Goal: Check status: Check status

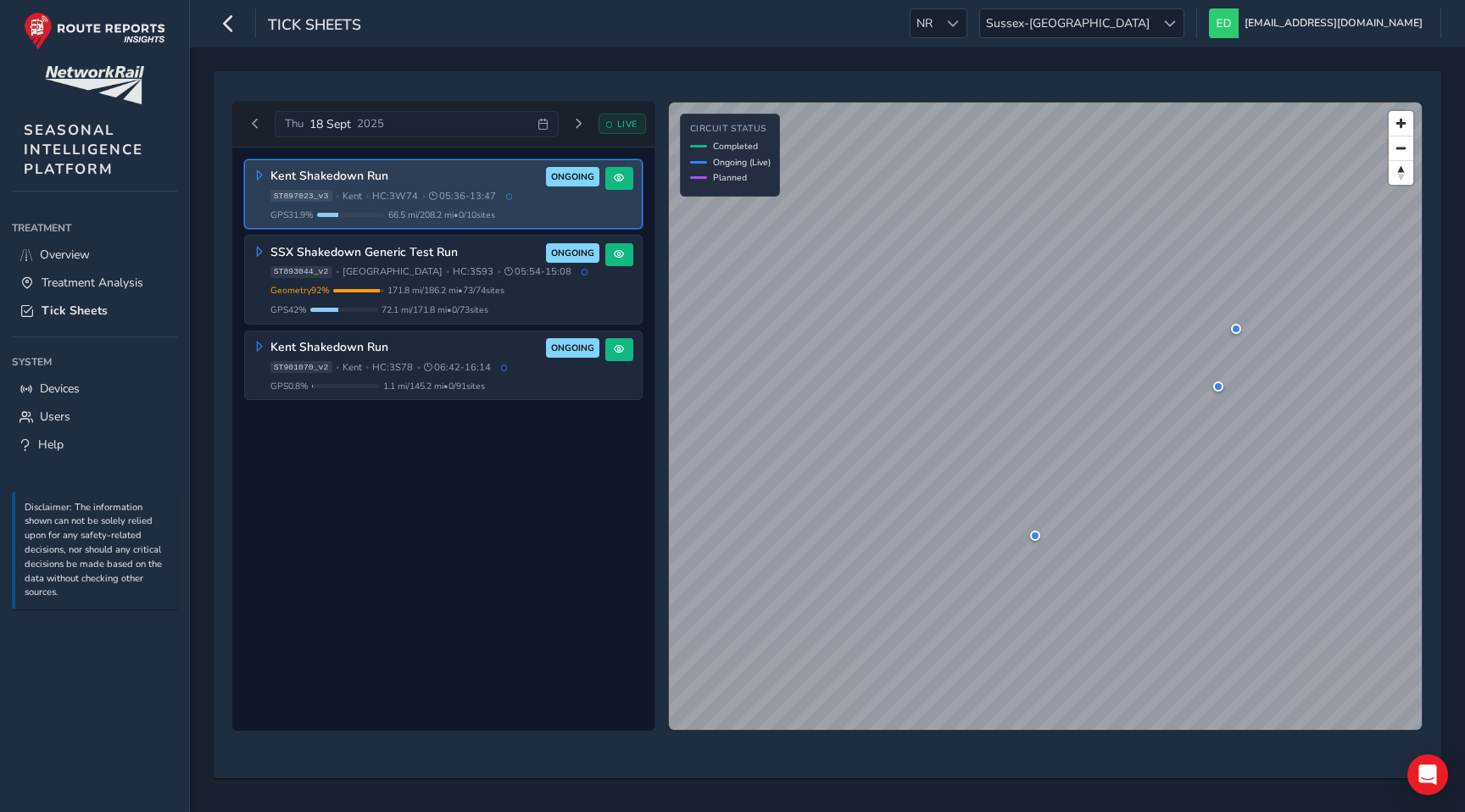
click at [427, 215] on span "66.5 mi / 208.2 mi • 0 / 10 sites" at bounding box center [441, 215] width 106 height 13
click at [623, 182] on span at bounding box center [619, 178] width 10 height 10
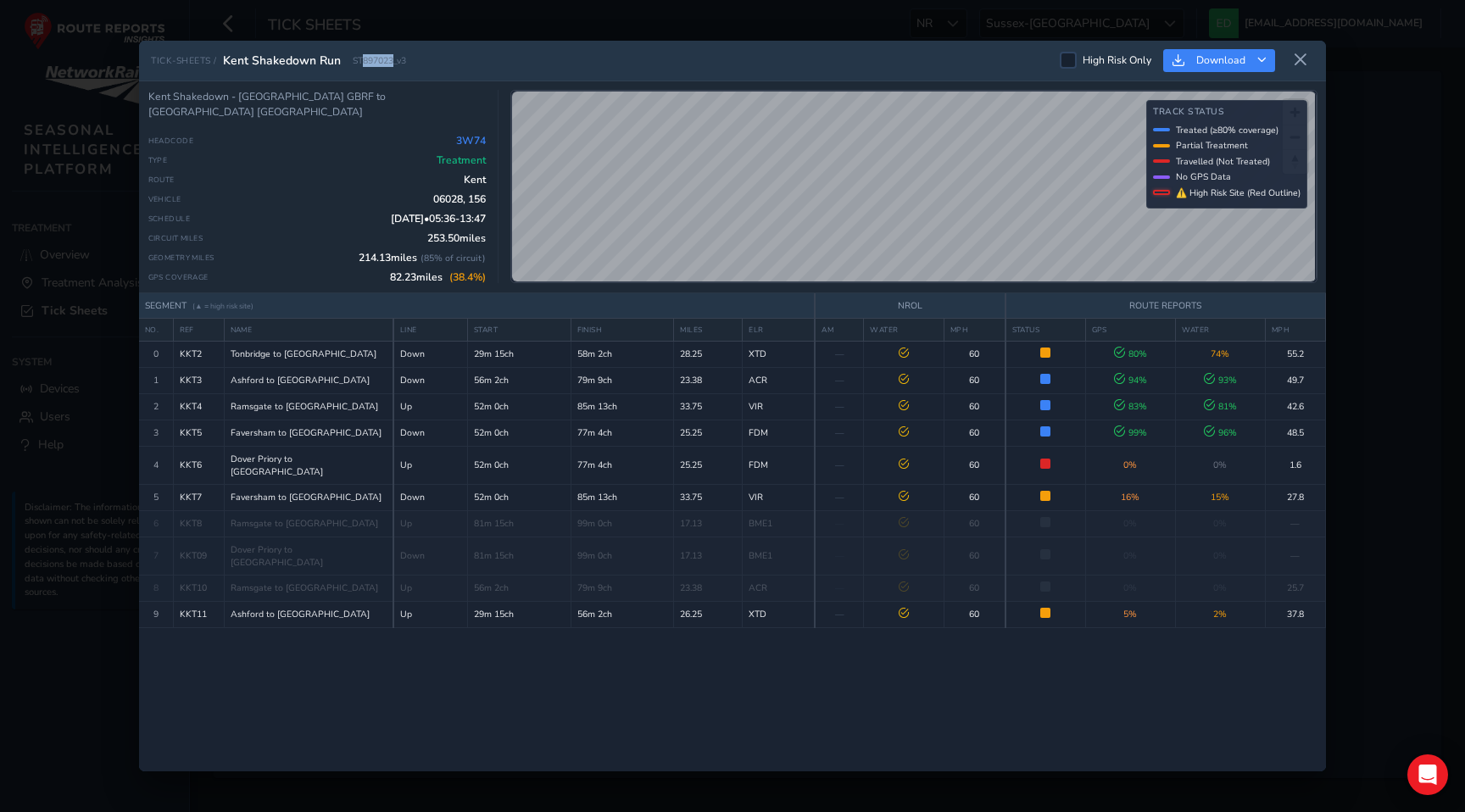
drag, startPoint x: 393, startPoint y: 63, endPoint x: 363, endPoint y: 66, distance: 30.1
click at [363, 66] on span "ST897023_v3" at bounding box center [380, 61] width 54 height 13
copy span "897023"
click at [1303, 64] on icon at bounding box center [1300, 60] width 15 height 15
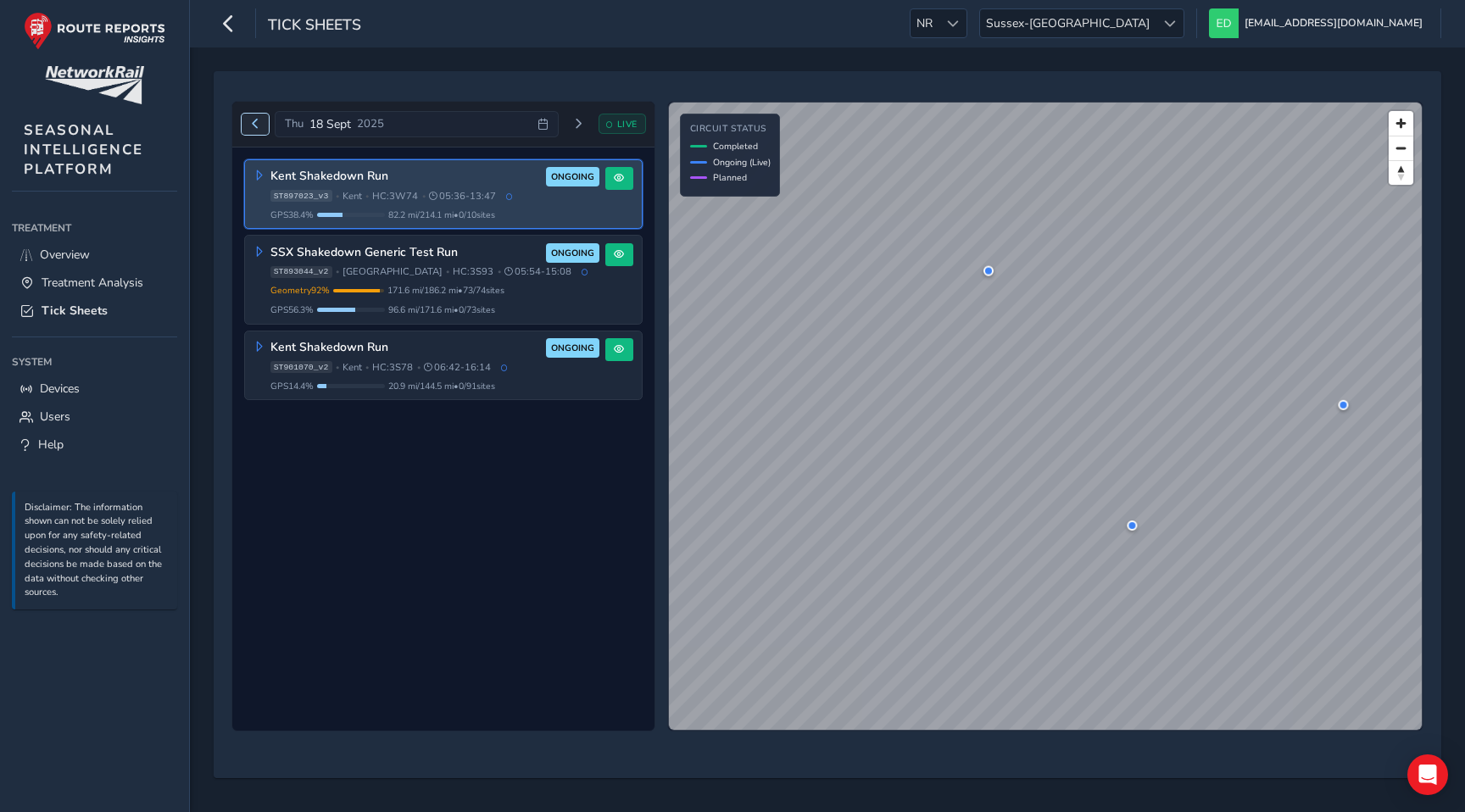
click at [256, 128] on span "Previous day" at bounding box center [255, 123] width 10 height 10
click at [406, 193] on span "HC: 3W74" at bounding box center [394, 196] width 45 height 13
click at [608, 182] on button at bounding box center [620, 178] width 28 height 23
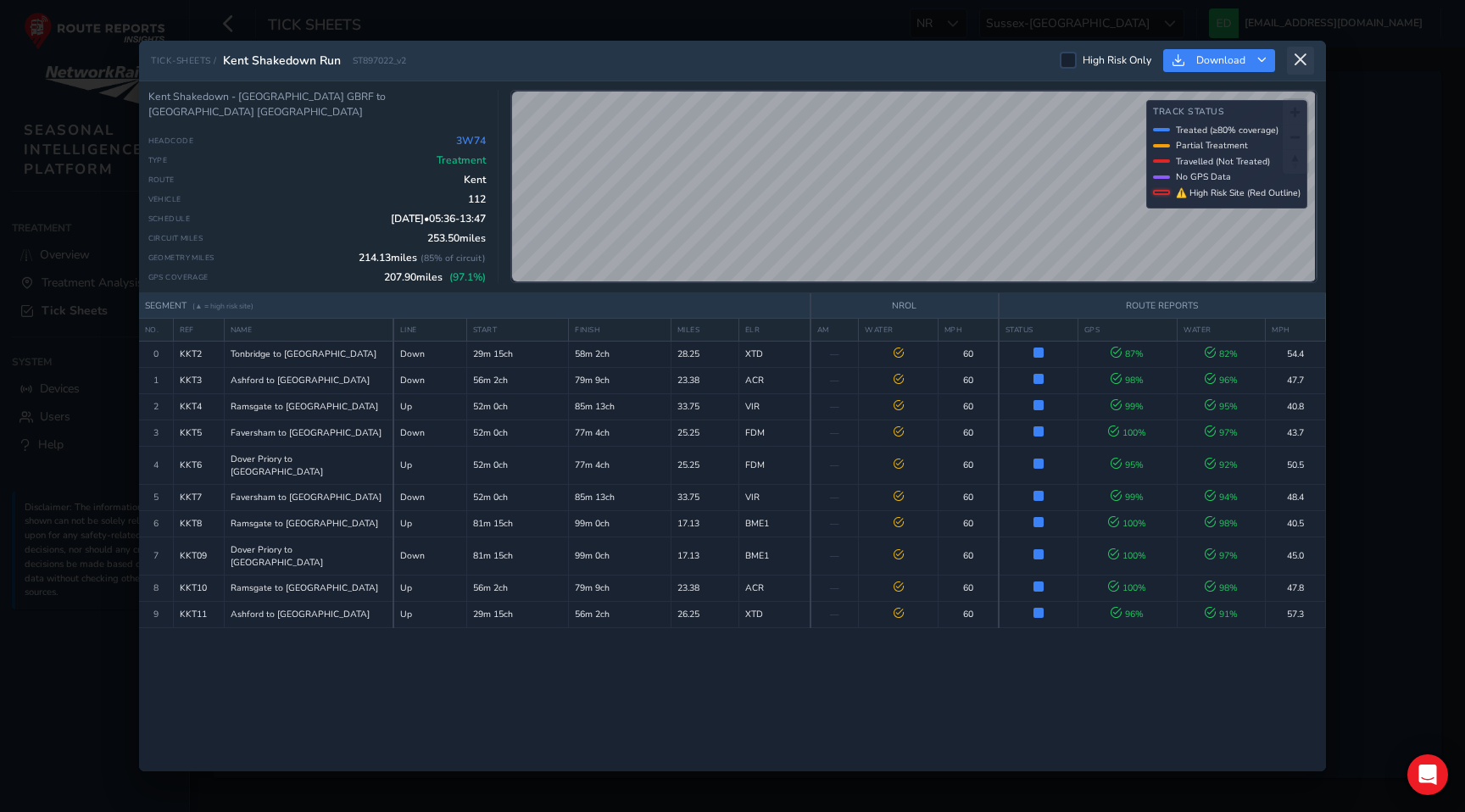
click at [1304, 53] on icon at bounding box center [1300, 60] width 15 height 15
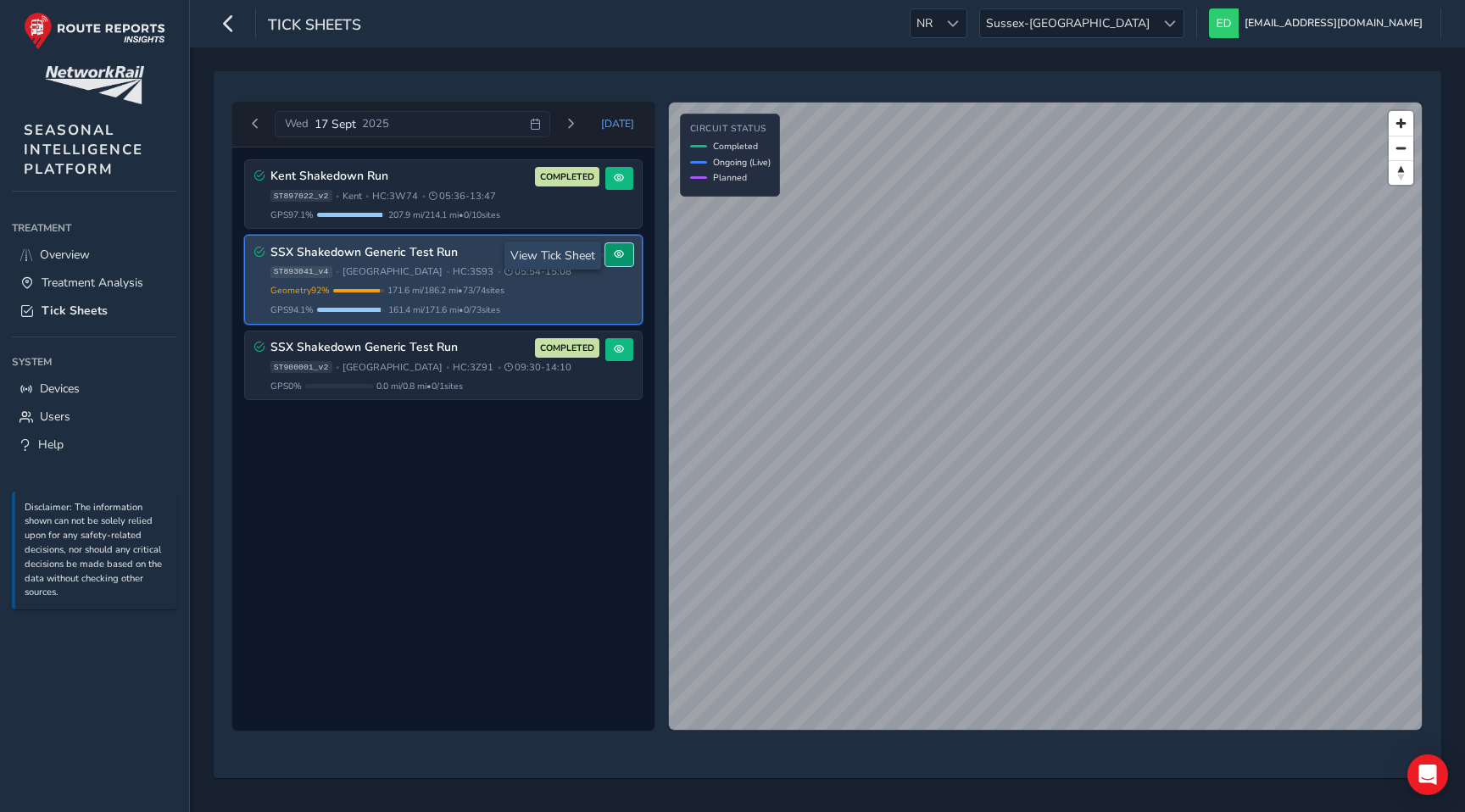
click at [625, 255] on button at bounding box center [620, 255] width 28 height 23
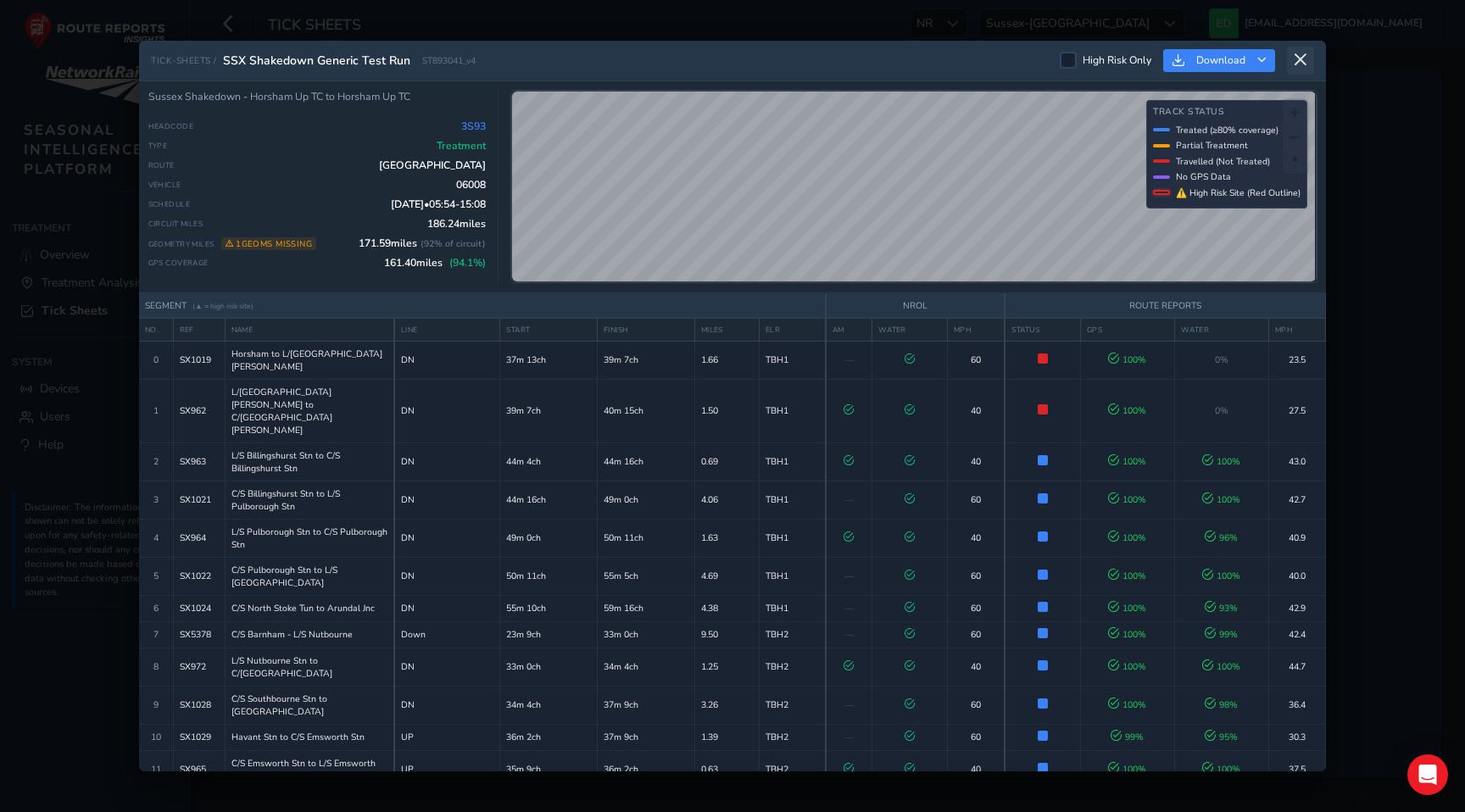
click at [1308, 69] on button at bounding box center [1299, 60] width 27 height 28
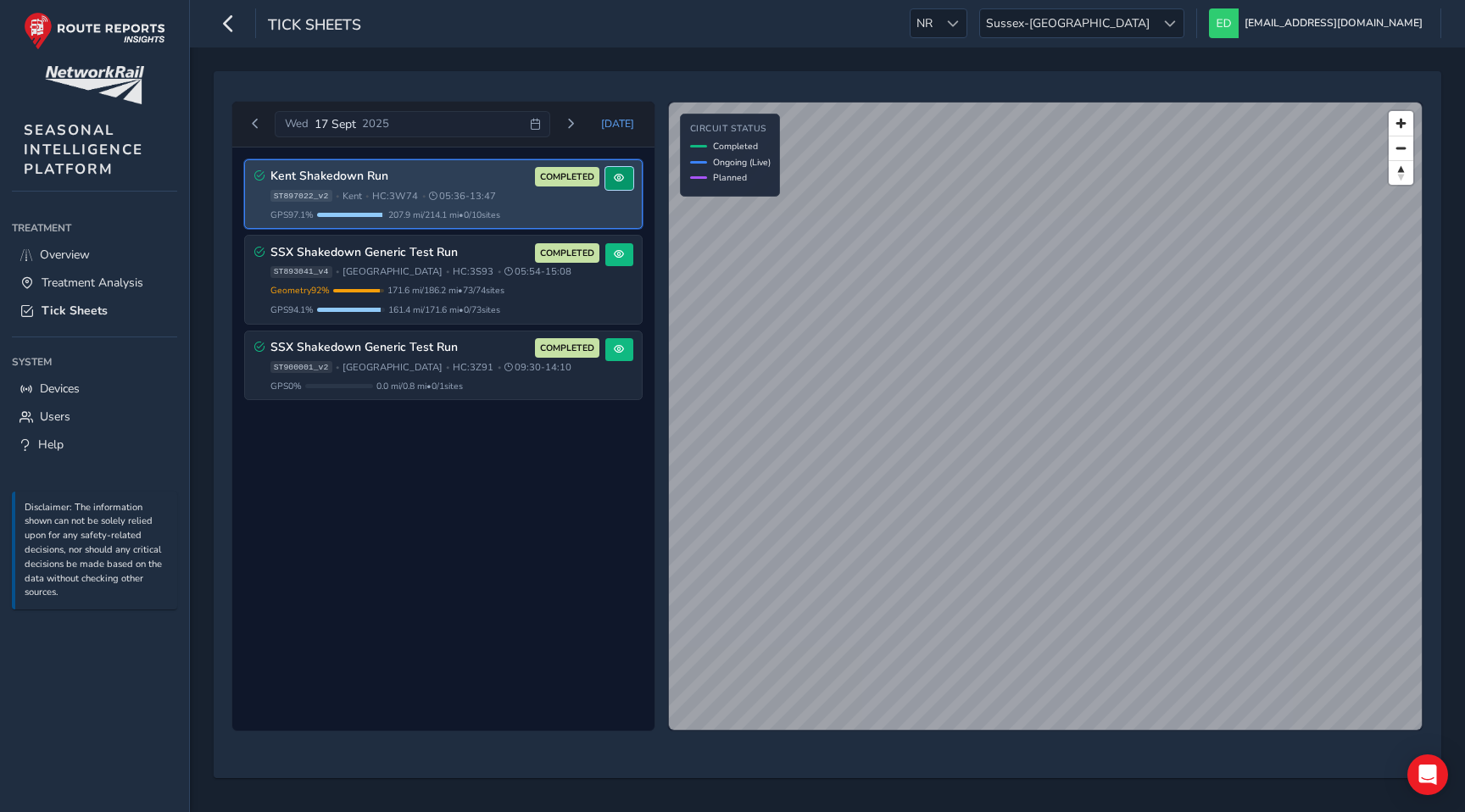
click at [623, 172] on button at bounding box center [620, 178] width 28 height 23
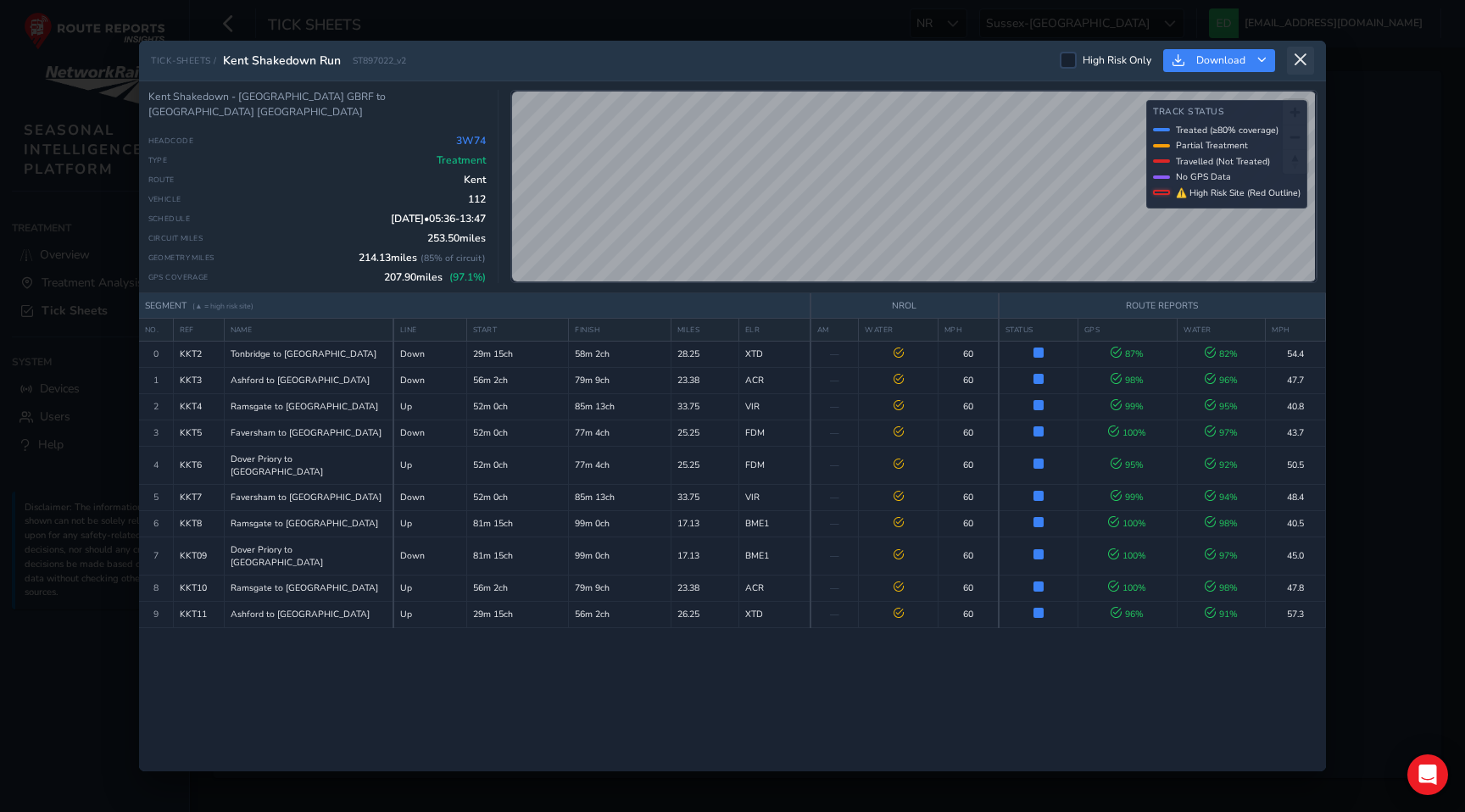
click at [1301, 51] on button at bounding box center [1299, 60] width 27 height 28
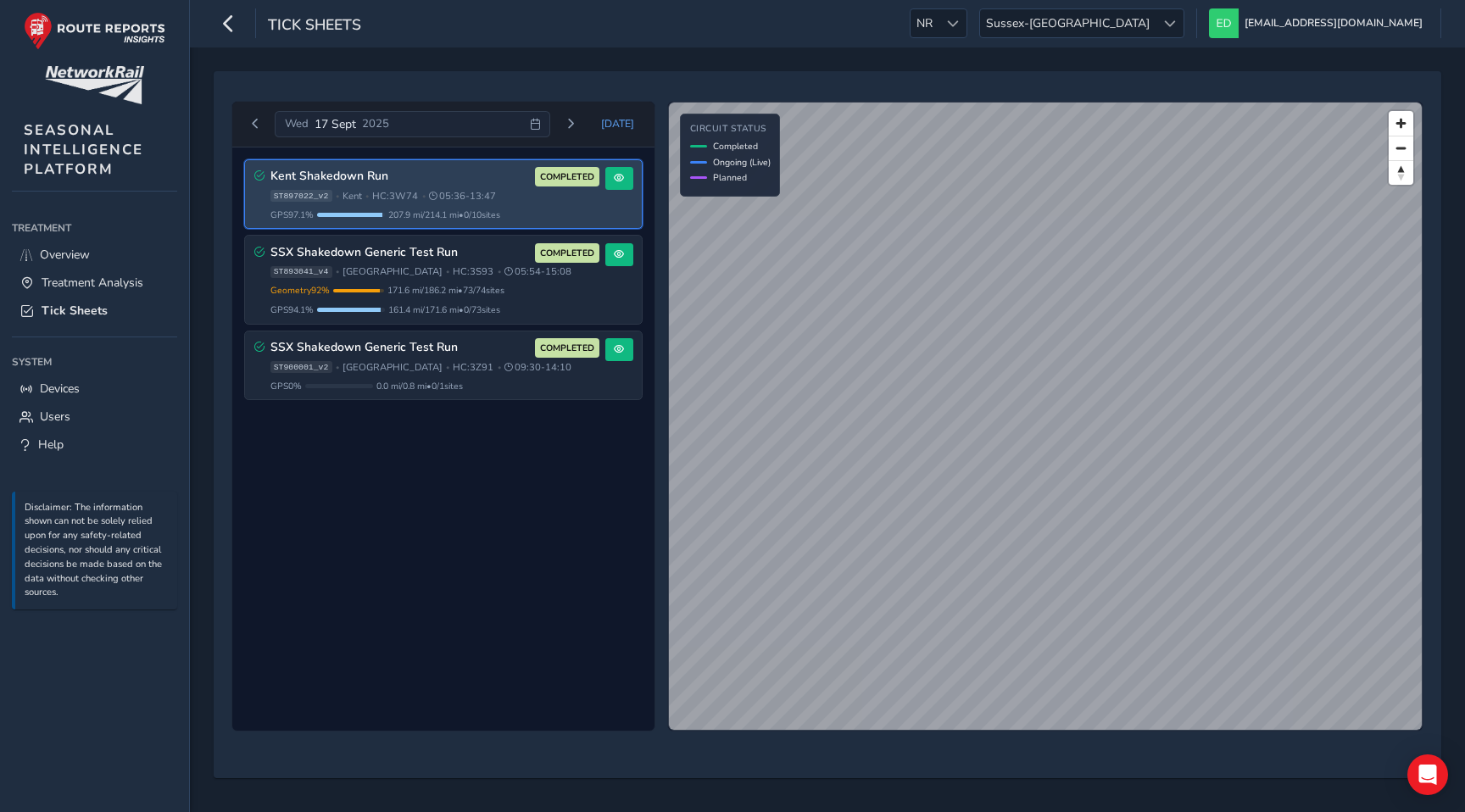
click at [540, 124] on icon at bounding box center [535, 124] width 11 height 11
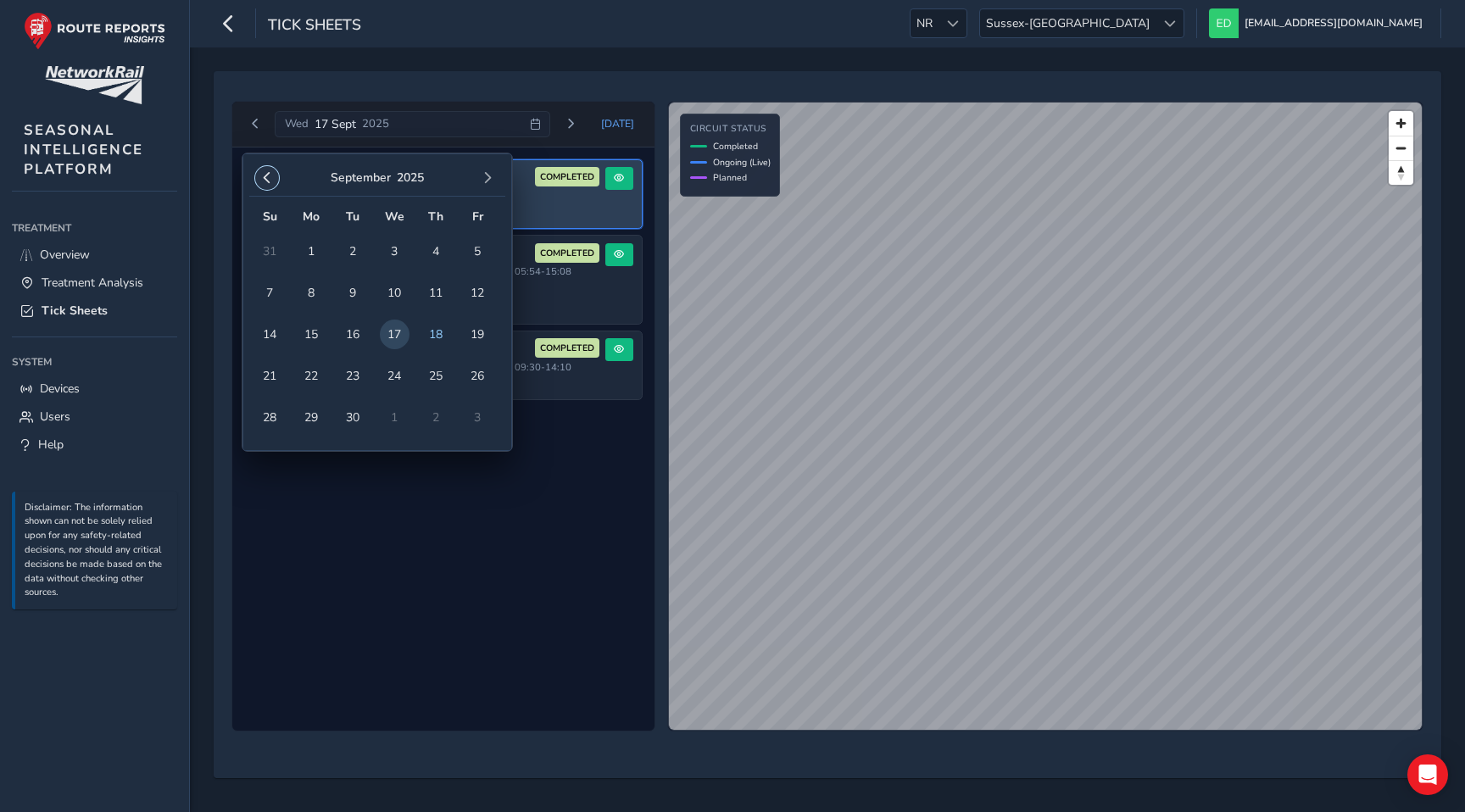
click at [265, 168] on button "button" at bounding box center [268, 178] width 24 height 24
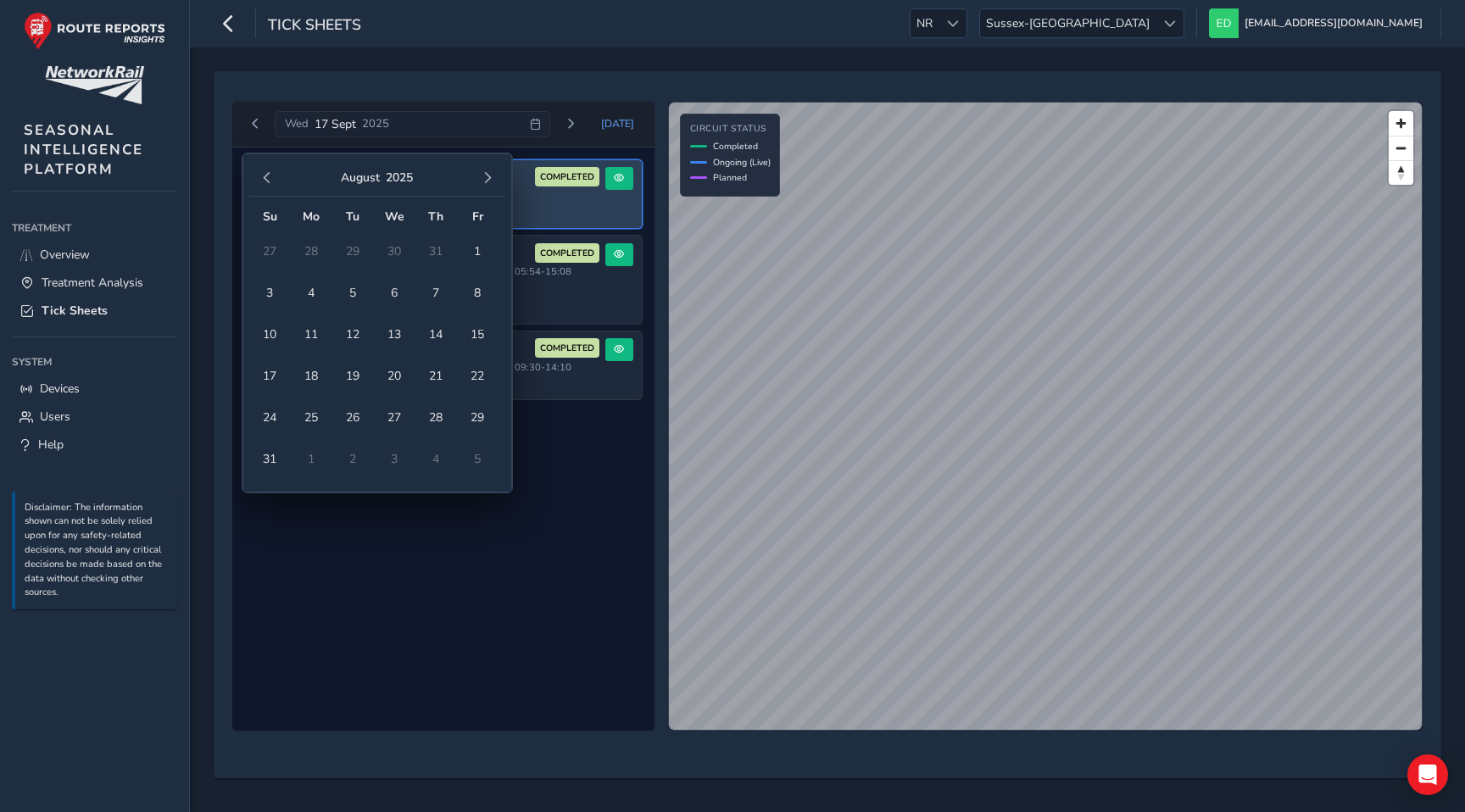
click at [265, 168] on button "button" at bounding box center [268, 178] width 24 height 24
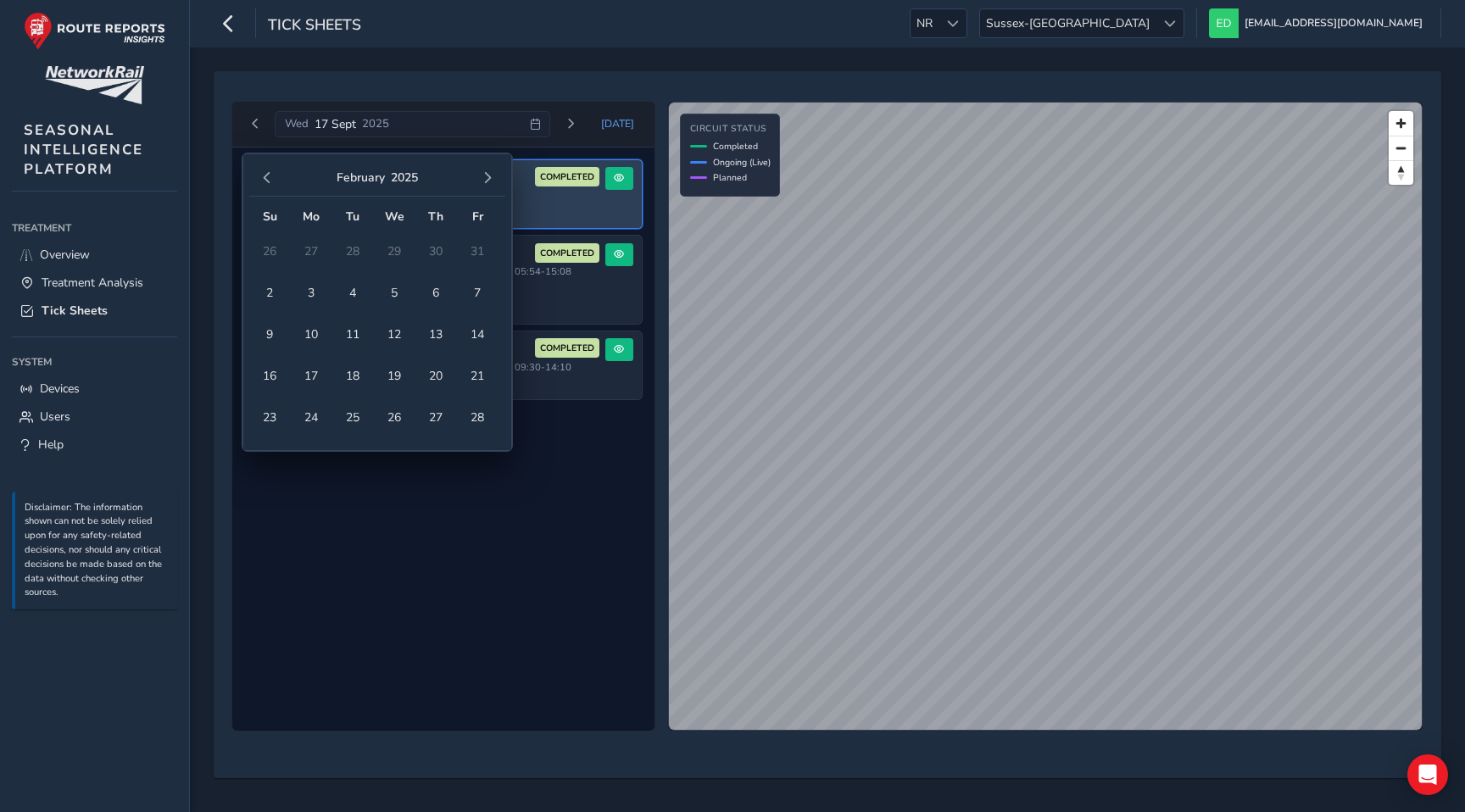
click at [265, 168] on button "button" at bounding box center [268, 178] width 24 height 24
click at [262, 182] on span "button" at bounding box center [267, 178] width 12 height 12
click at [479, 254] on span "1" at bounding box center [478, 251] width 30 height 30
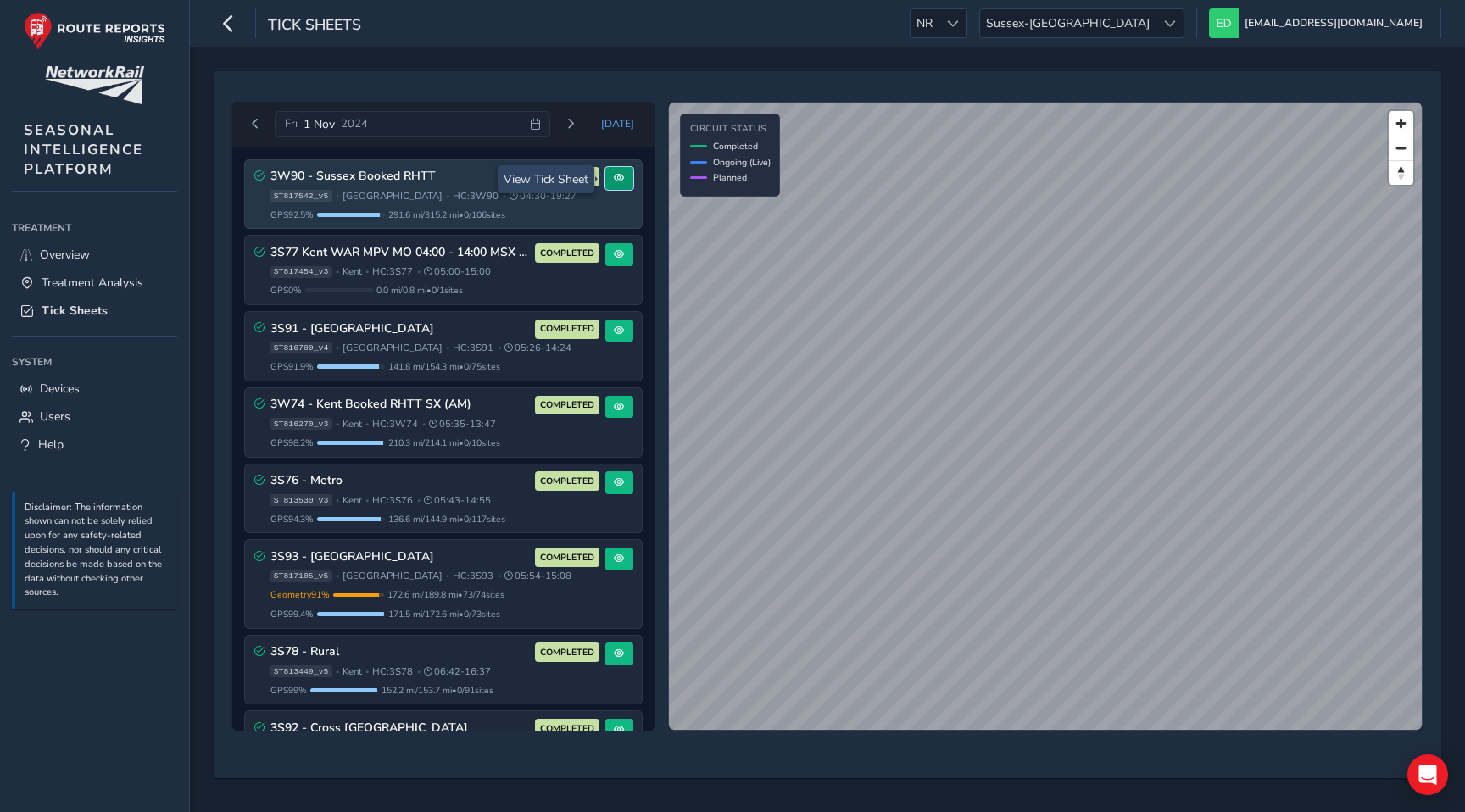
click at [614, 178] on span at bounding box center [619, 178] width 10 height 10
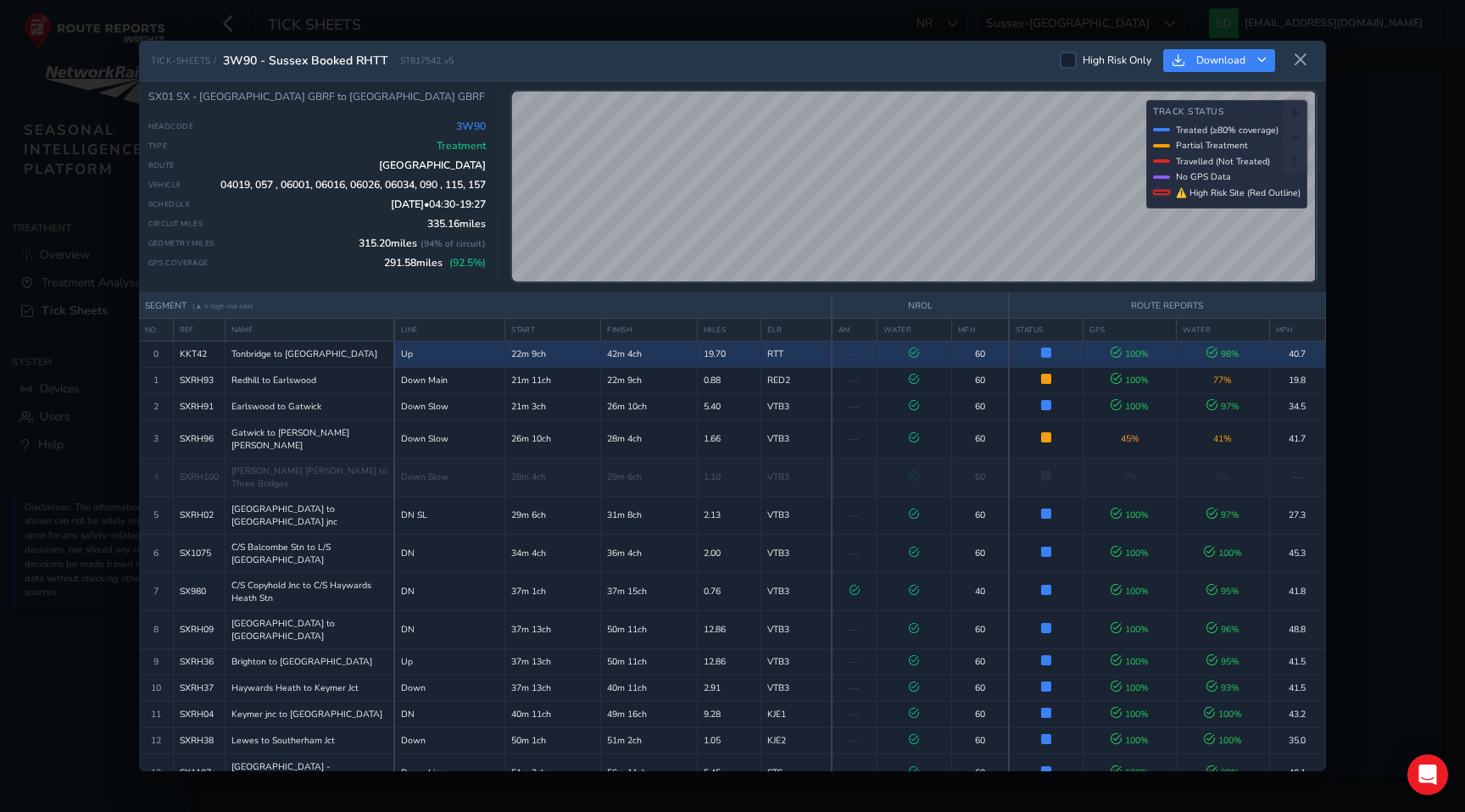
click at [720, 351] on td "19.70" at bounding box center [728, 354] width 64 height 26
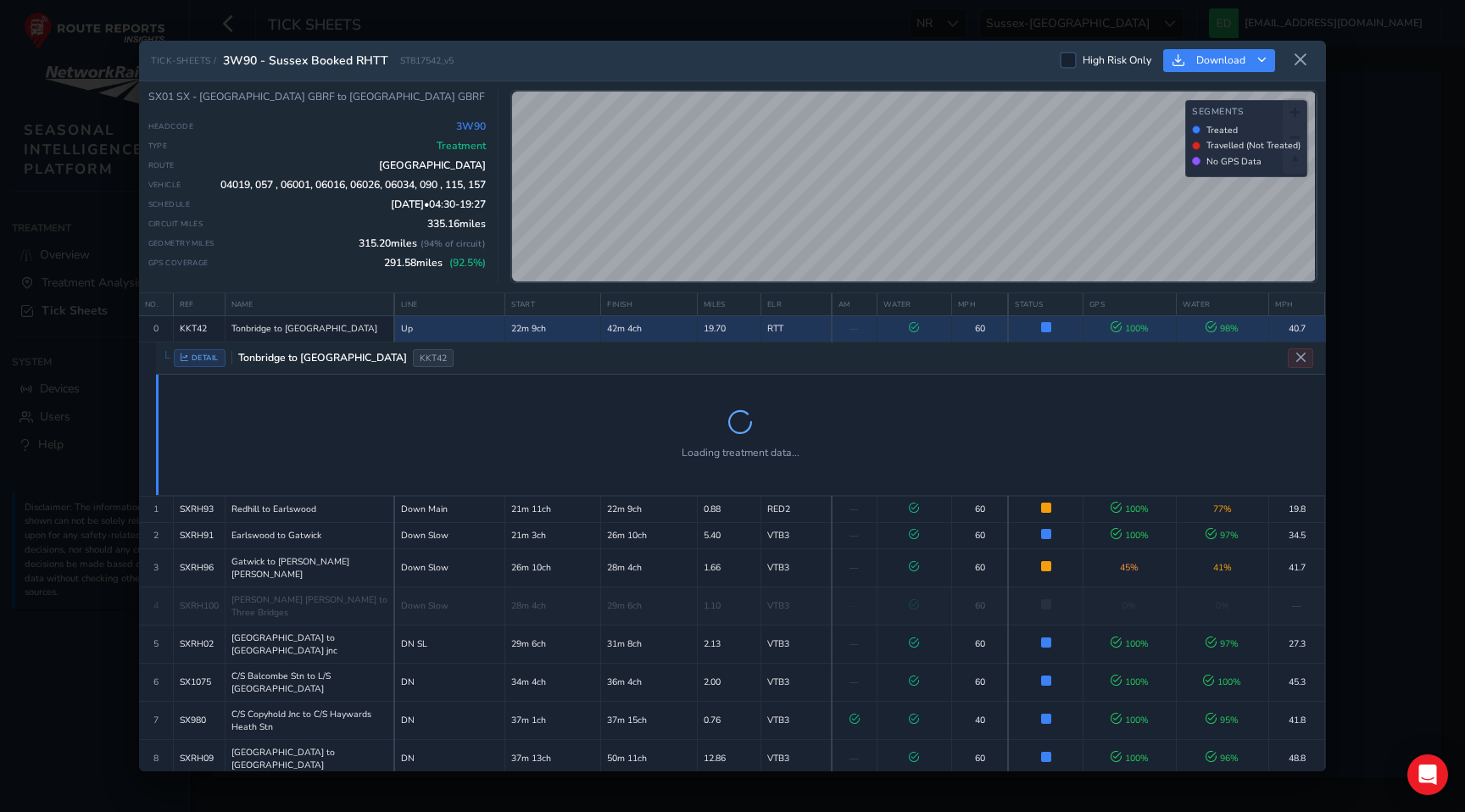
scroll to position [46, 0]
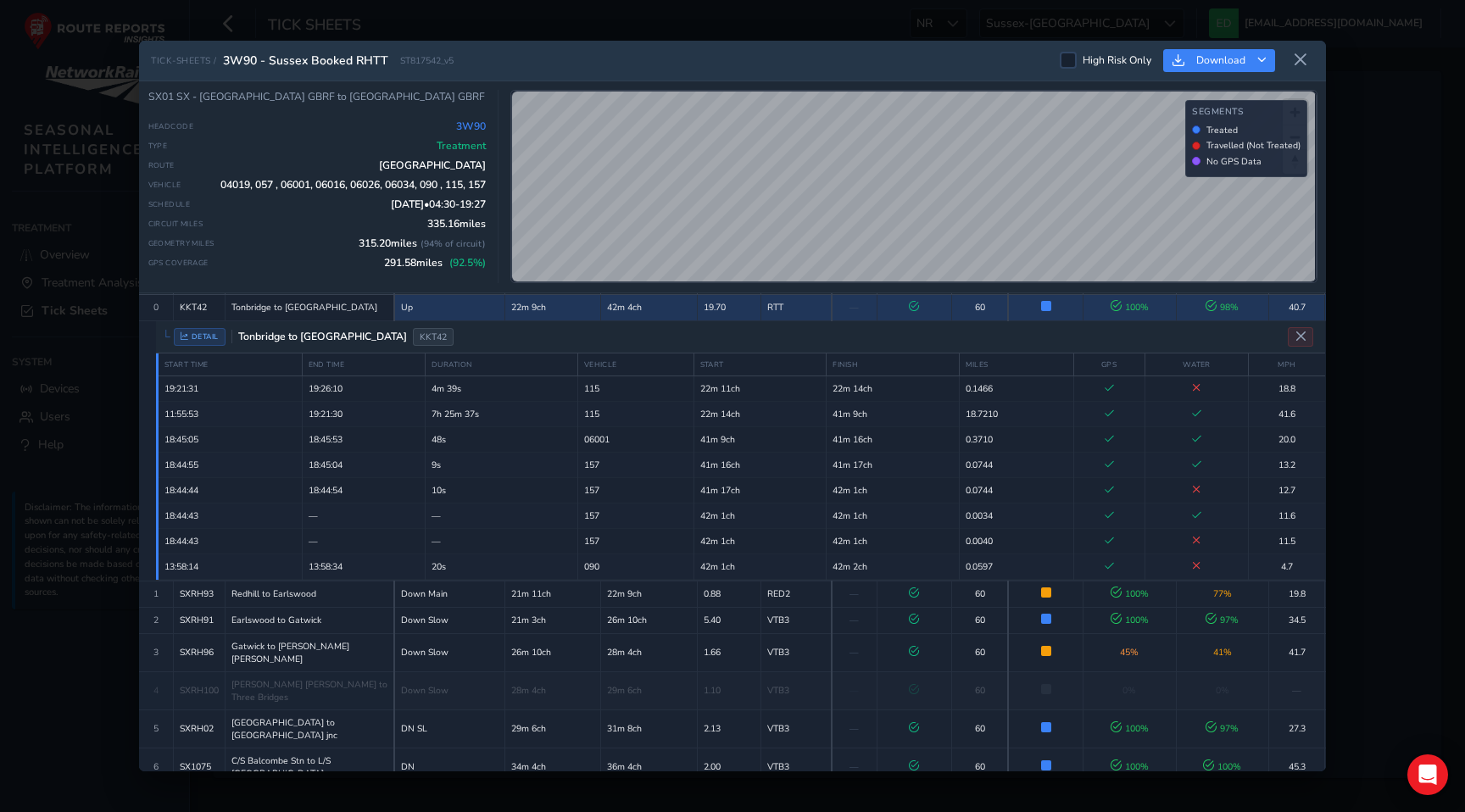
click at [797, 306] on td "RTT" at bounding box center [795, 307] width 70 height 26
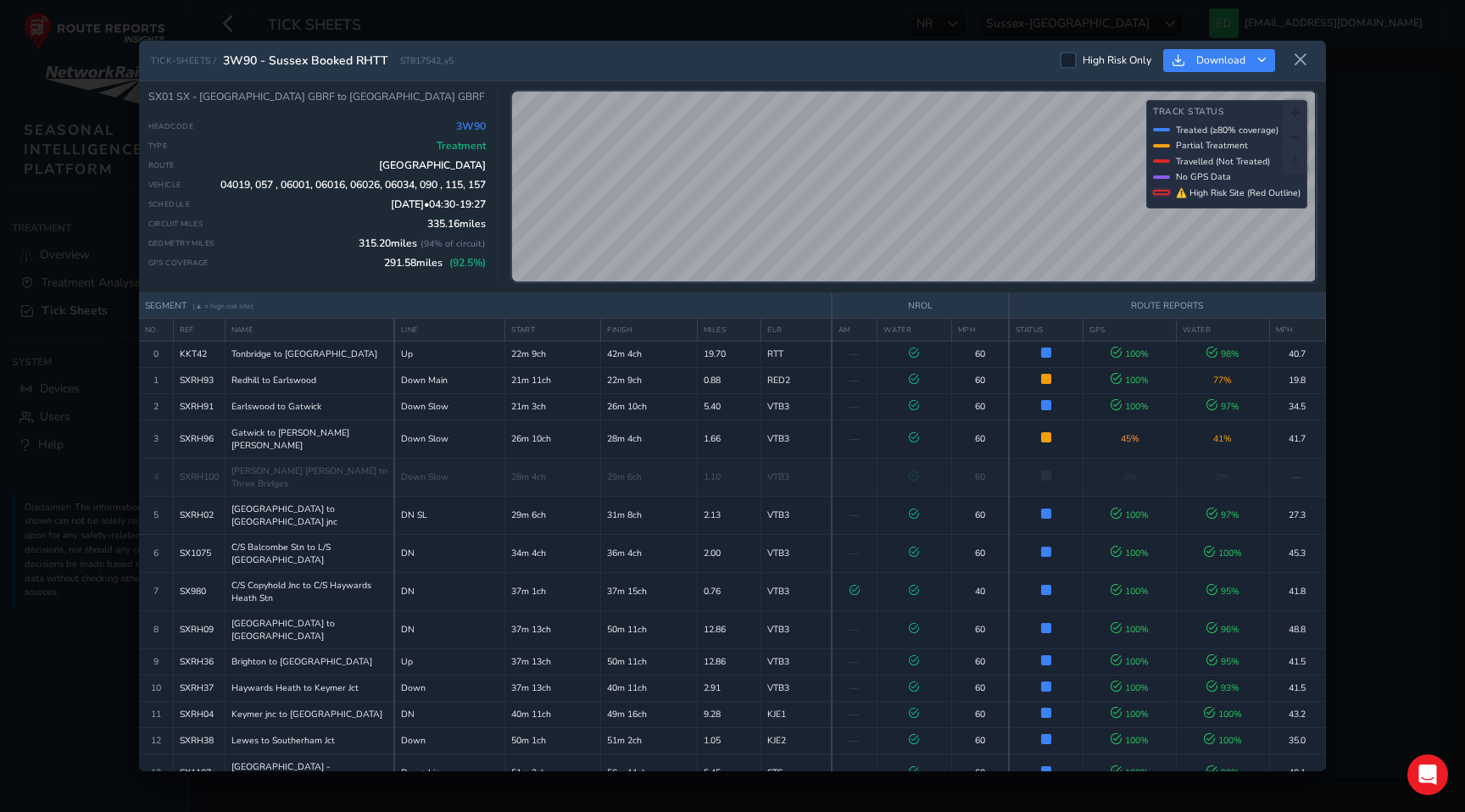
click at [926, 304] on div "TICK-SHEETS / 3W90 - Sussex Booked RHTT ST817542_v5 High Risk Only Download SX0…" at bounding box center [732, 406] width 1186 height 731
click at [890, 285] on div "SX01 SX - [GEOGRAPHIC_DATA] GBRF to [GEOGRAPHIC_DATA] [GEOGRAPHIC_DATA] Headcod…" at bounding box center [732, 187] width 1186 height 212
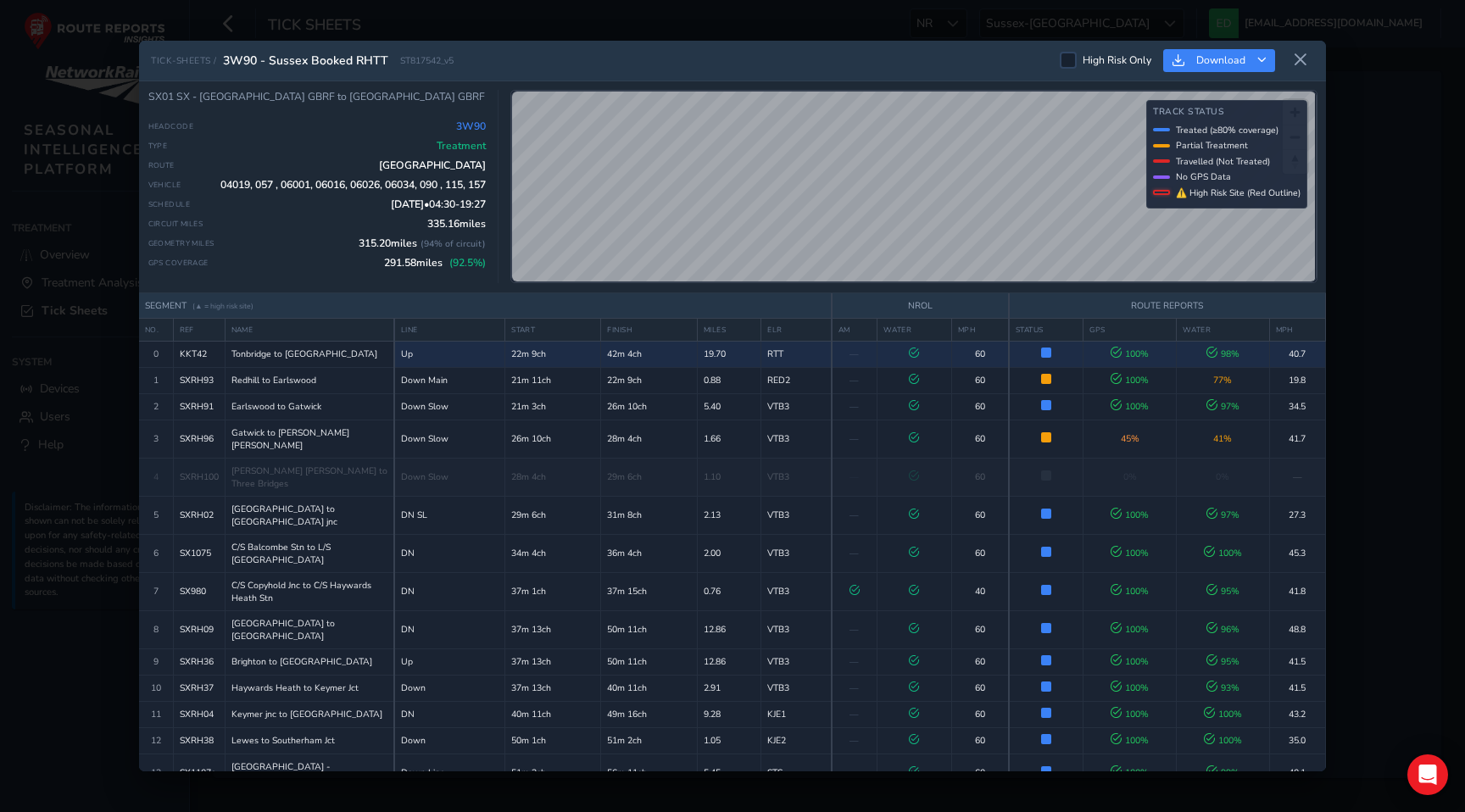
click at [874, 351] on div "TICK-SHEETS / 3W90 - Sussex Booked RHTT ST817542_v5 High Risk Only Download SX0…" at bounding box center [732, 406] width 1186 height 731
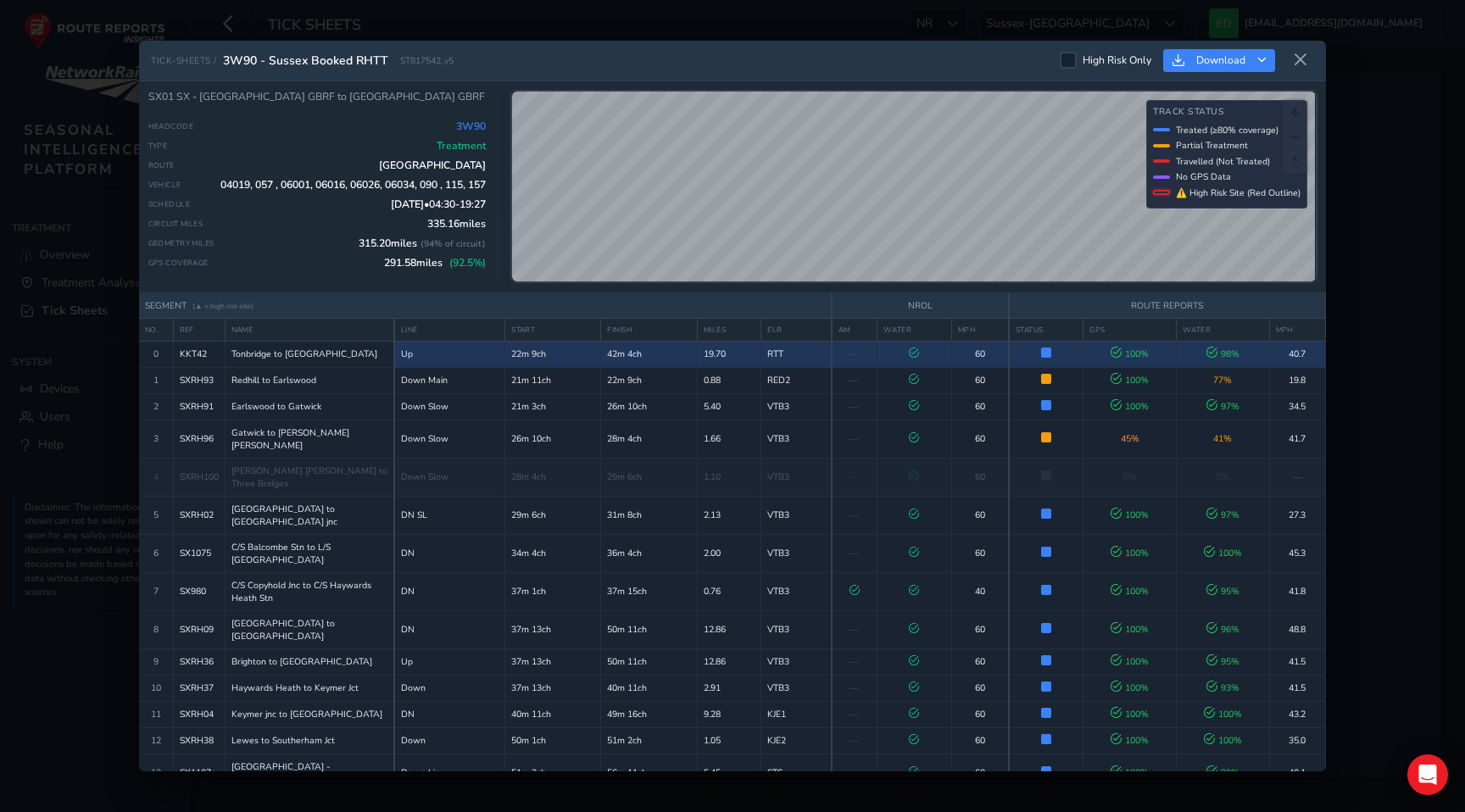
click at [483, 355] on td "Up" at bounding box center [450, 354] width 111 height 26
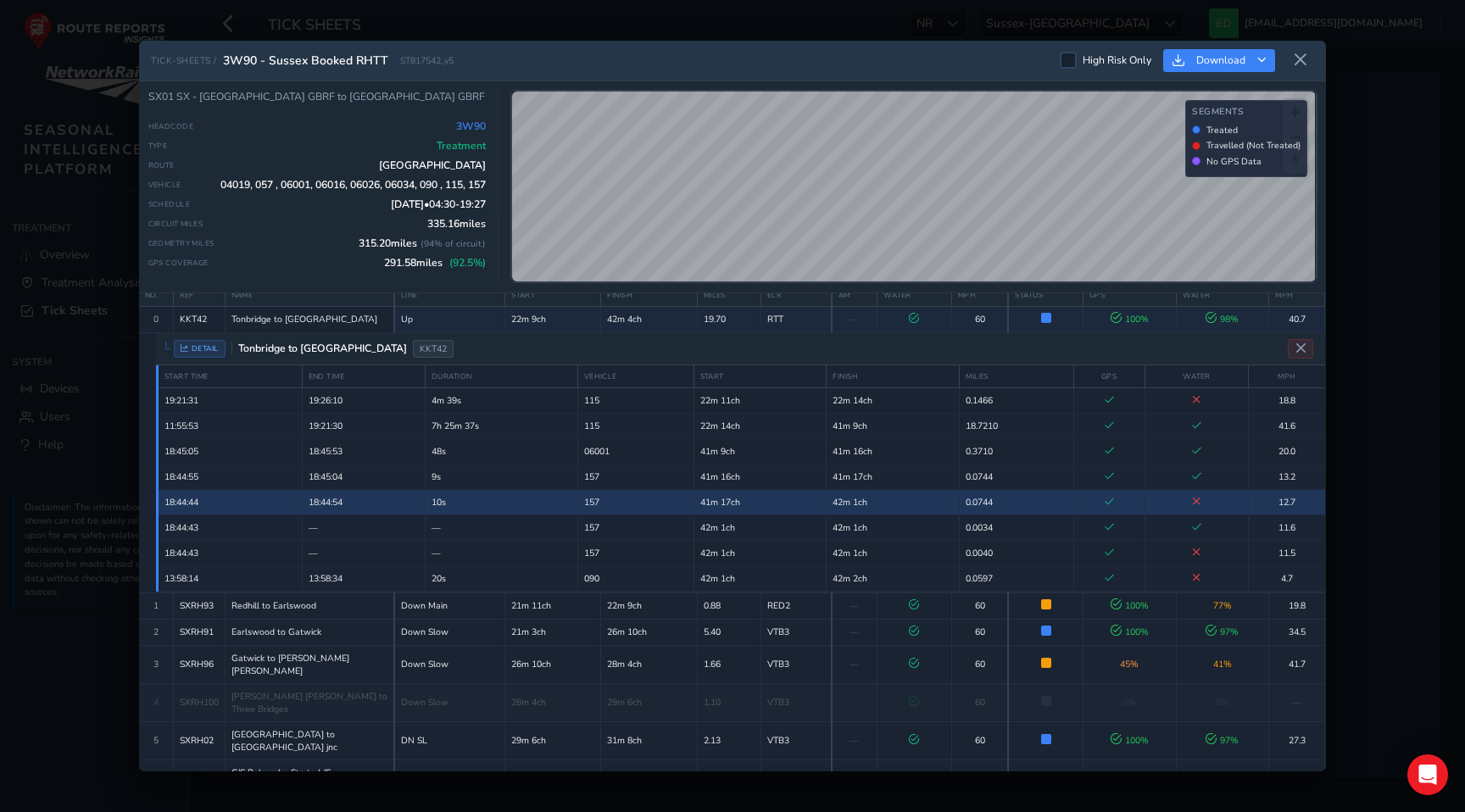
scroll to position [51, 0]
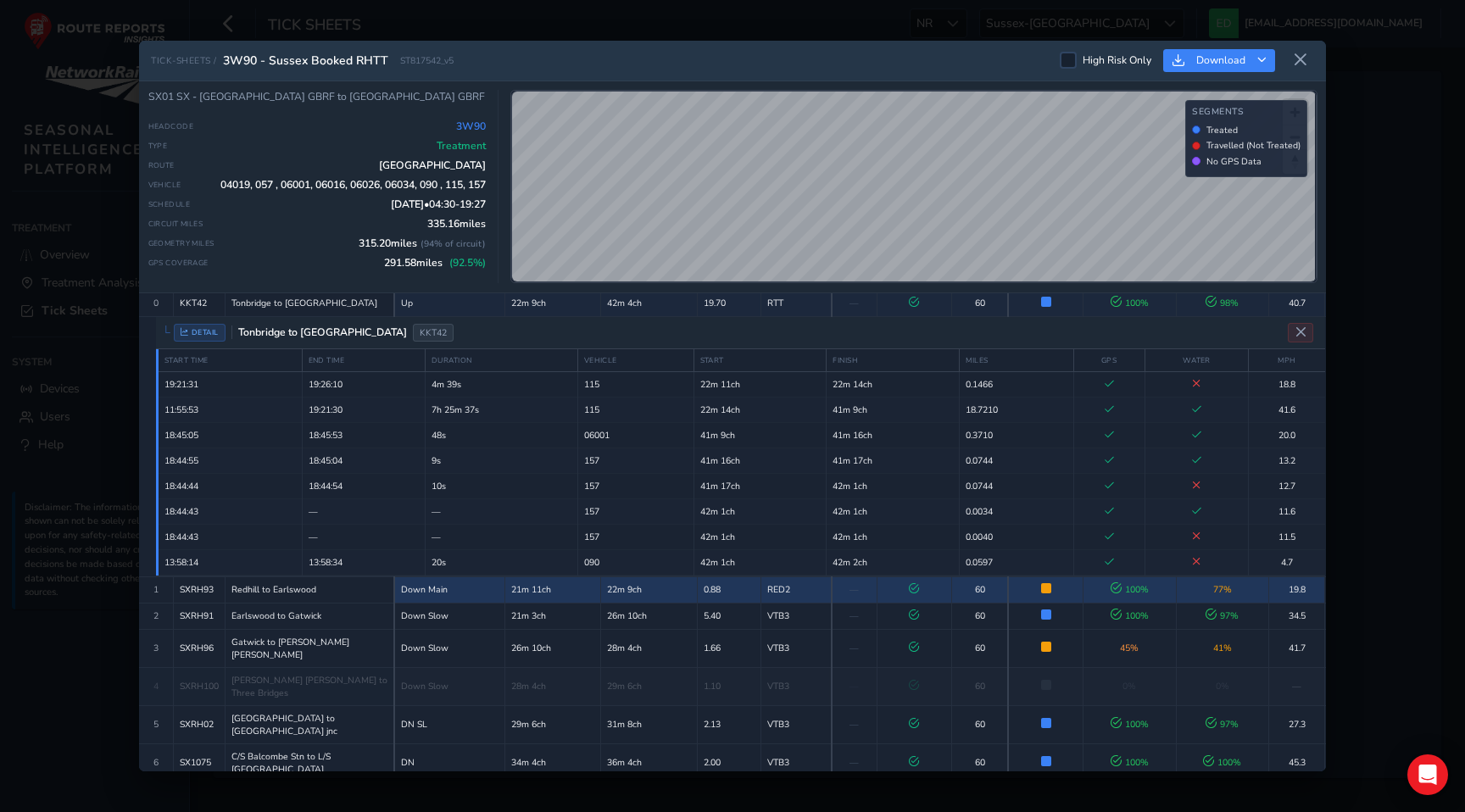
click at [473, 580] on td "Down Main" at bounding box center [450, 589] width 111 height 26
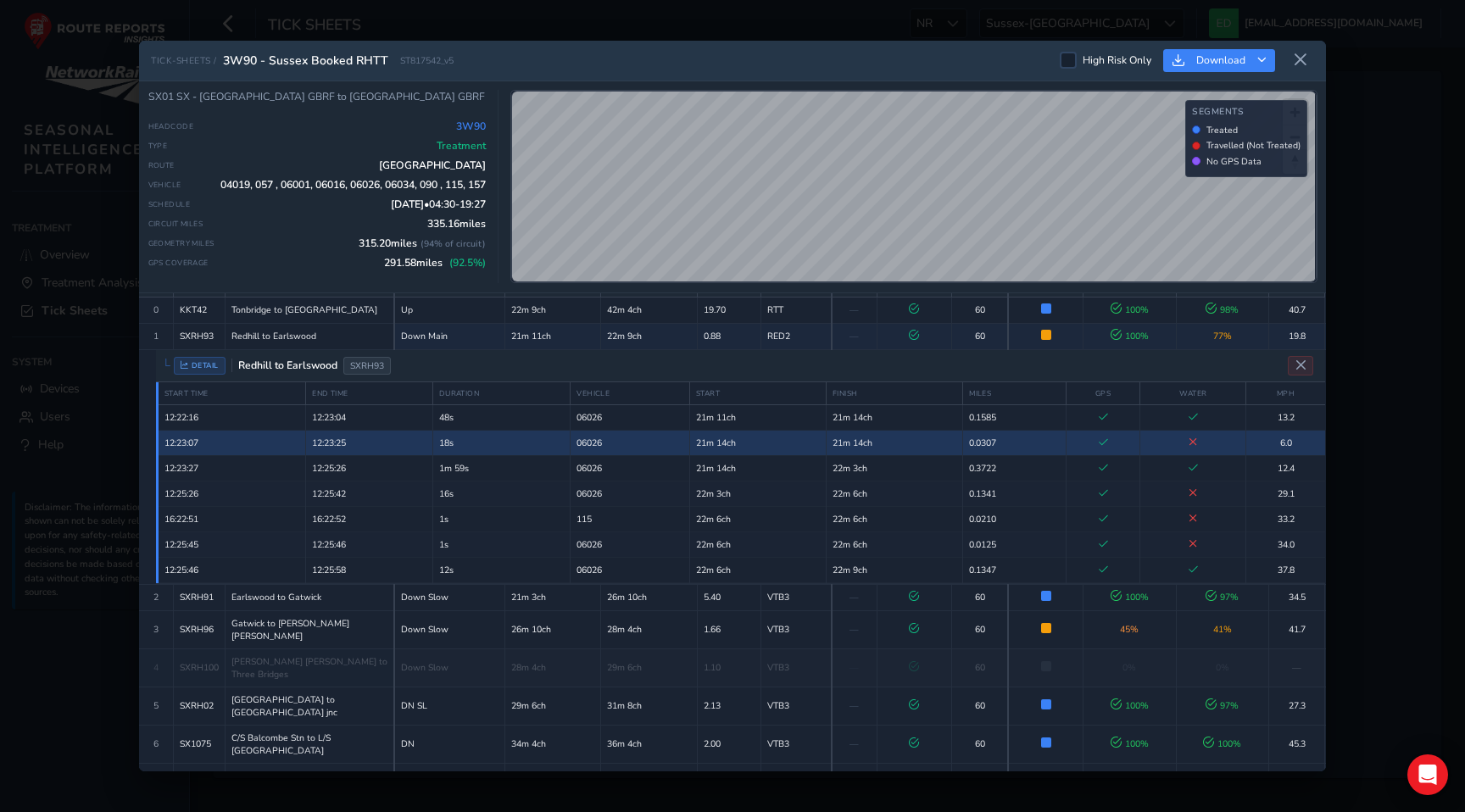
scroll to position [47, 0]
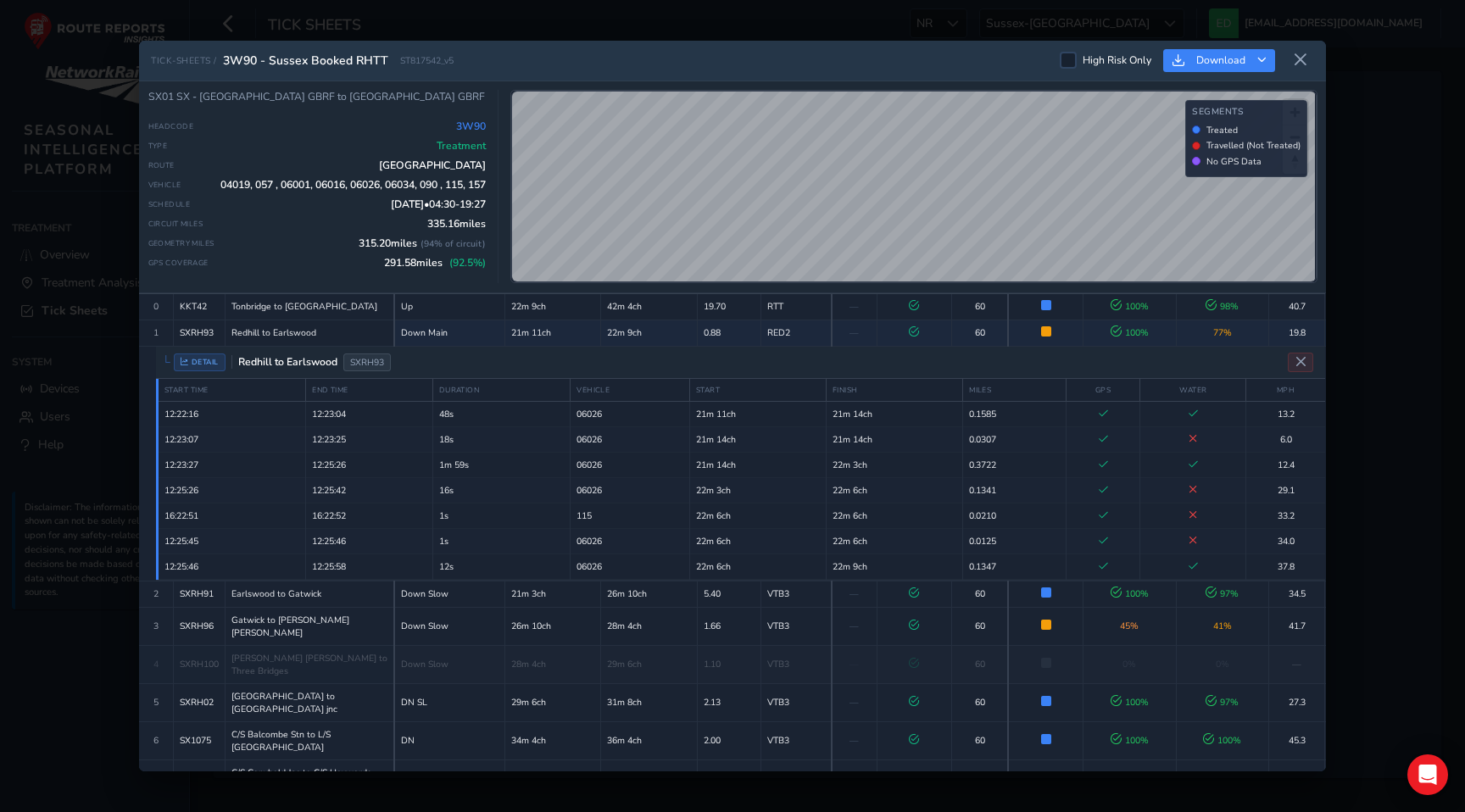
click at [490, 357] on div "DETAIL Redhill to Earlswood SXRH93" at bounding box center [740, 362] width 1169 height 32
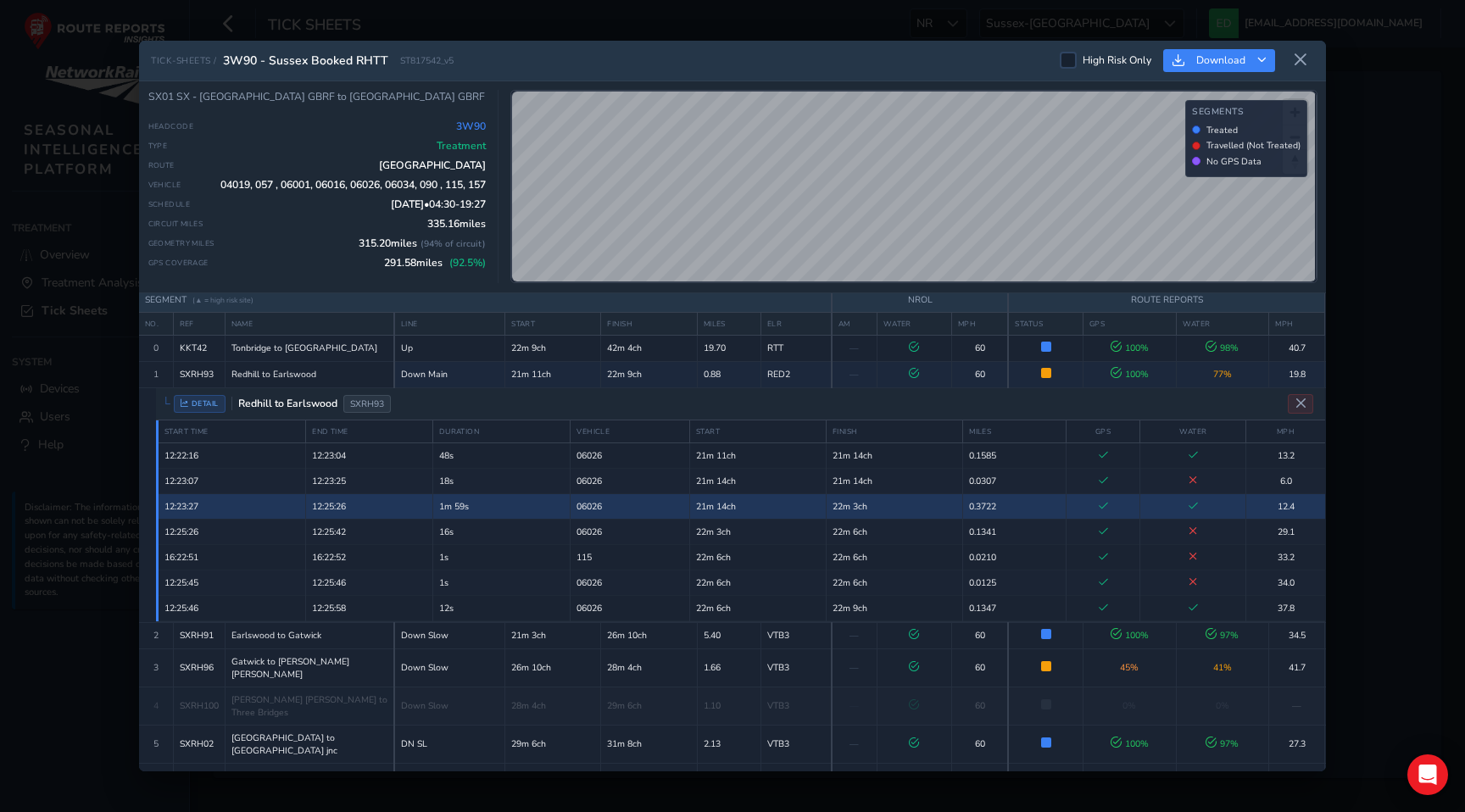
scroll to position [0, 0]
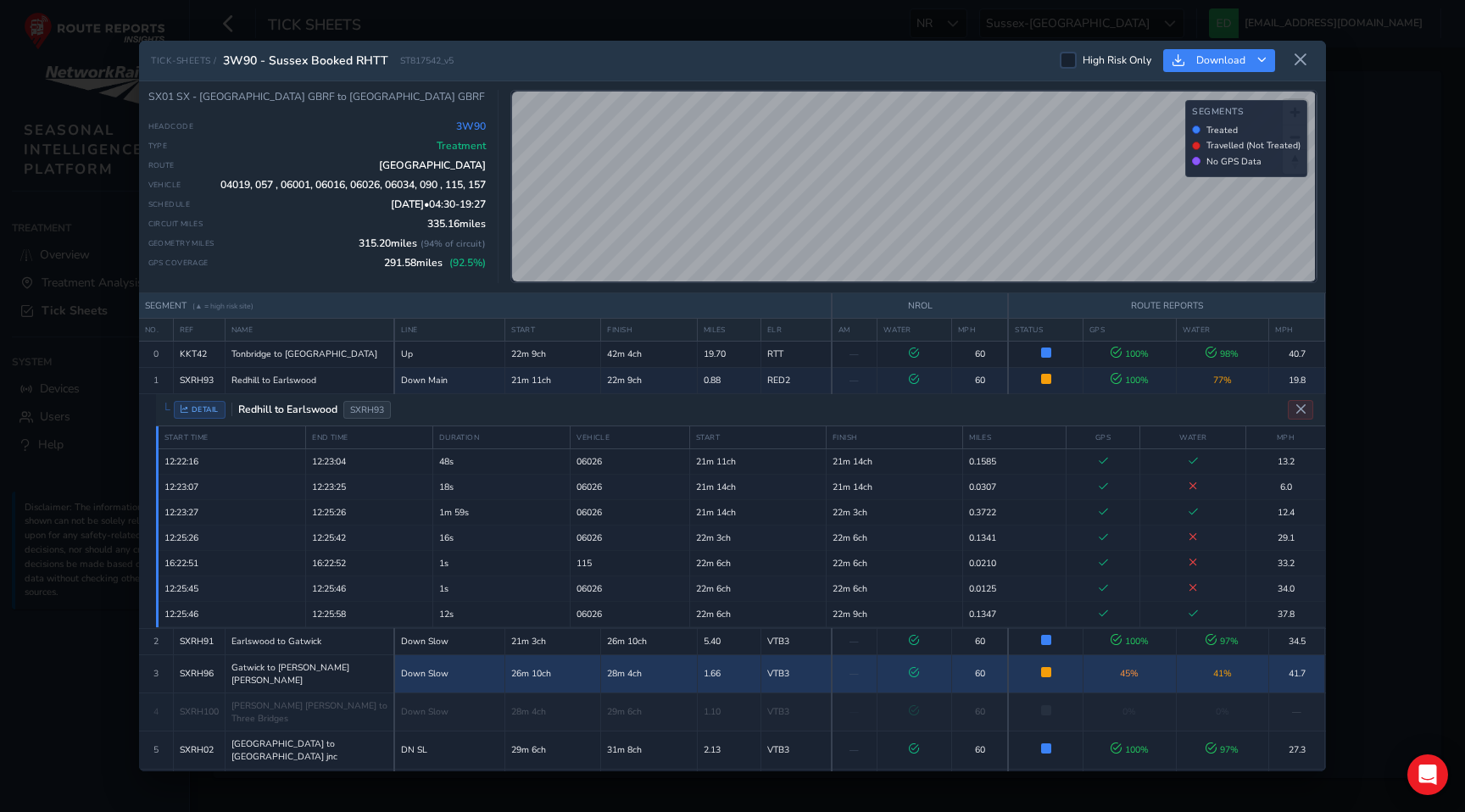
click at [478, 660] on td "Down Slow" at bounding box center [450, 673] width 111 height 38
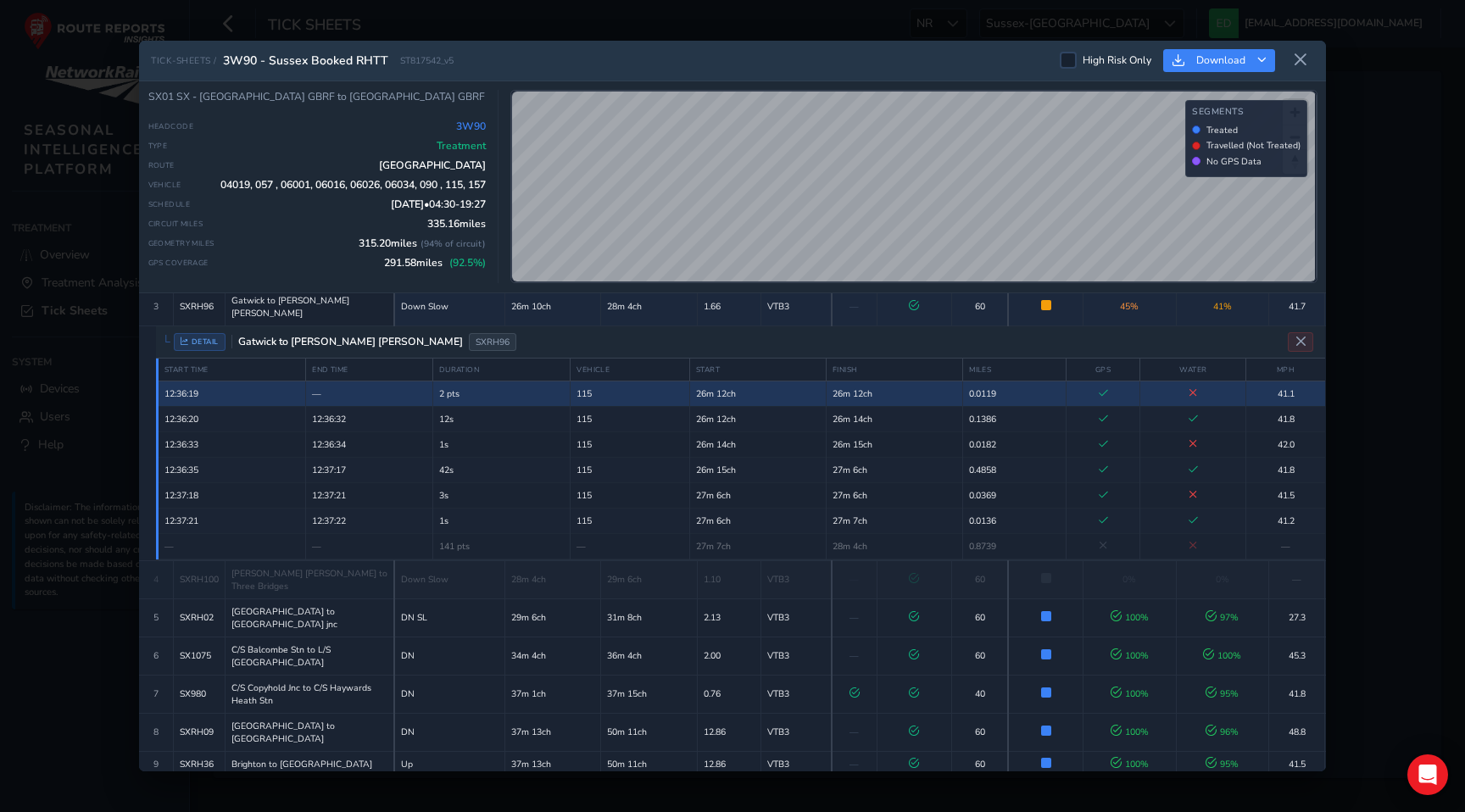
scroll to position [117, 0]
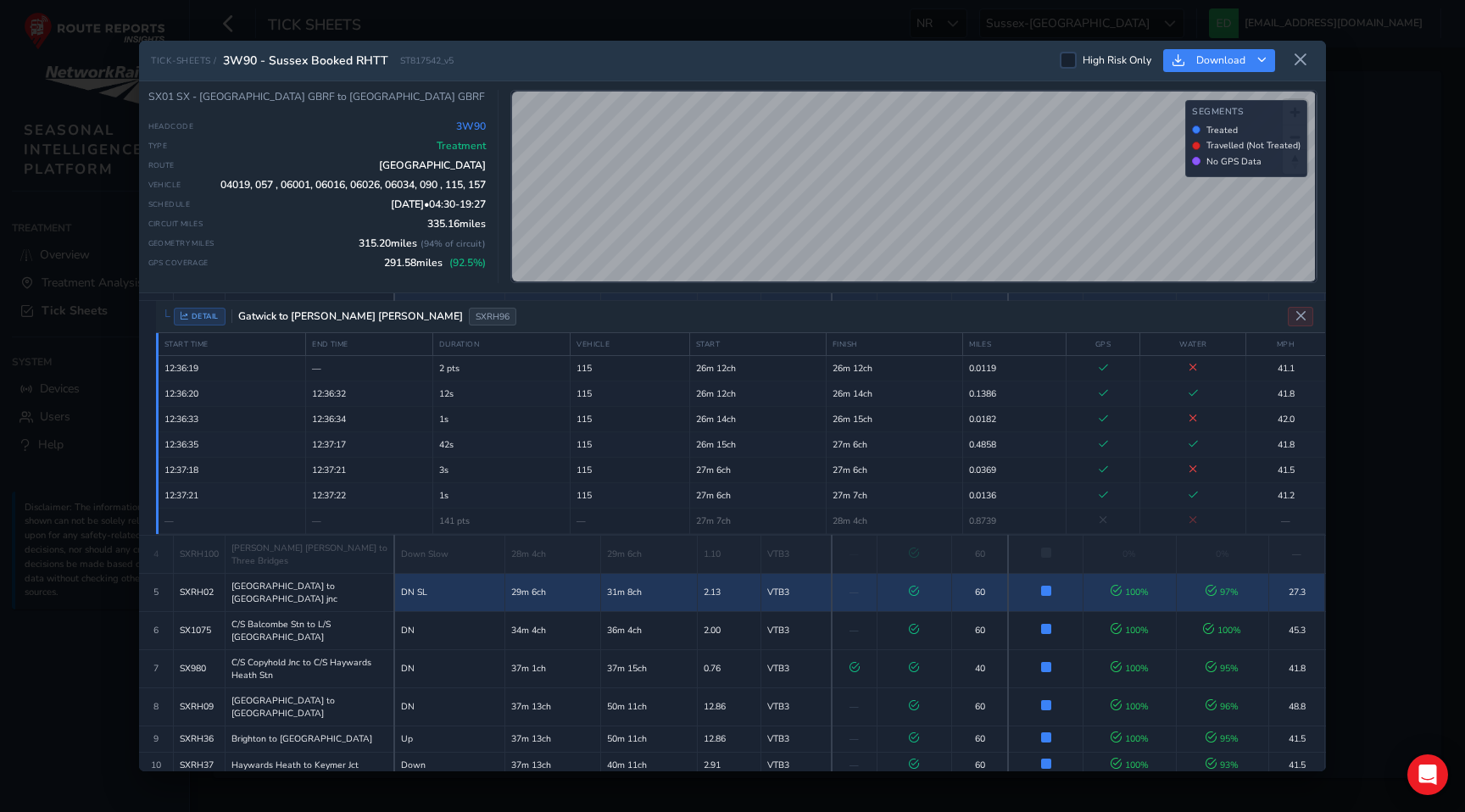
click at [602, 573] on td "31m 8ch" at bounding box center [648, 592] width 95 height 38
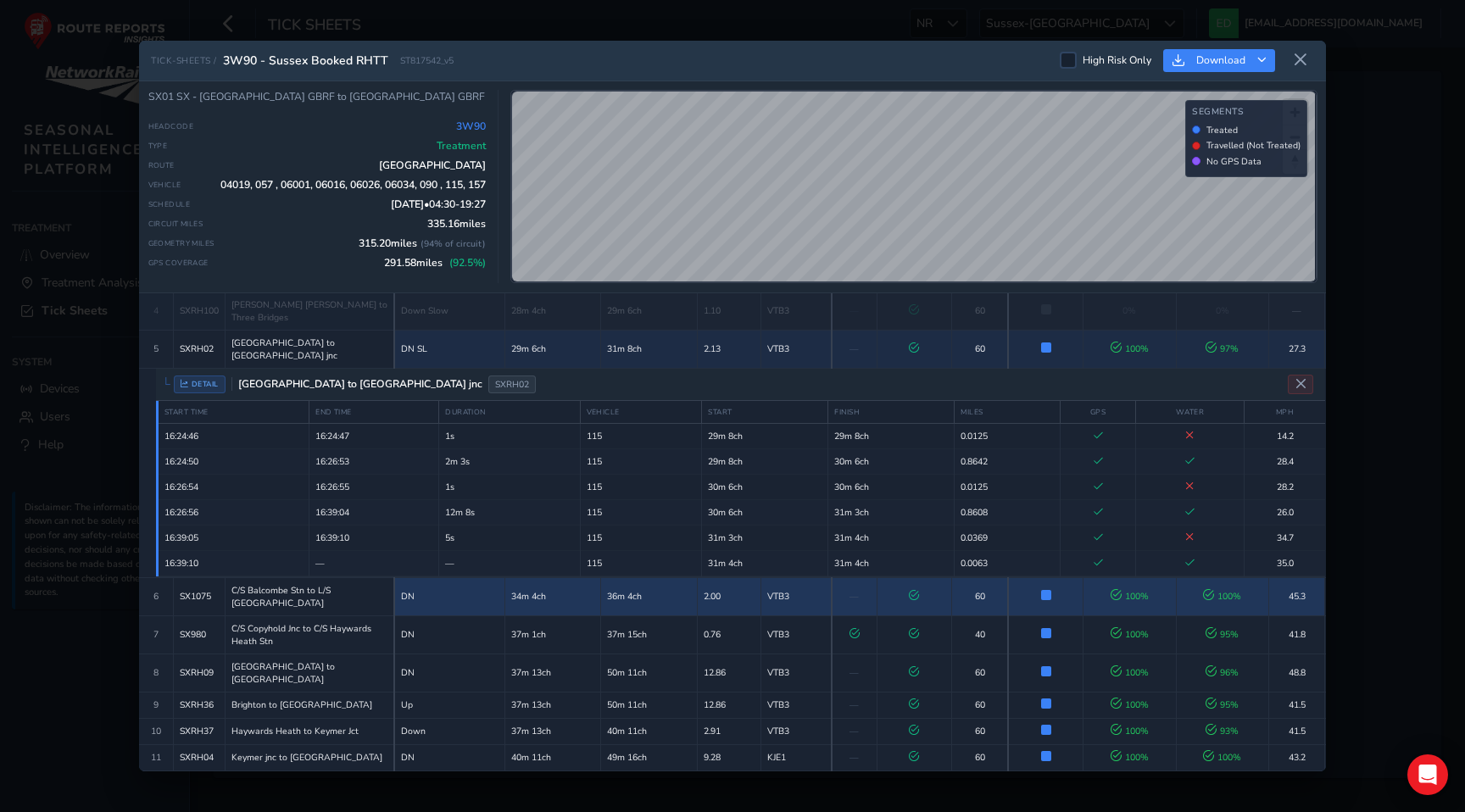
scroll to position [176, 0]
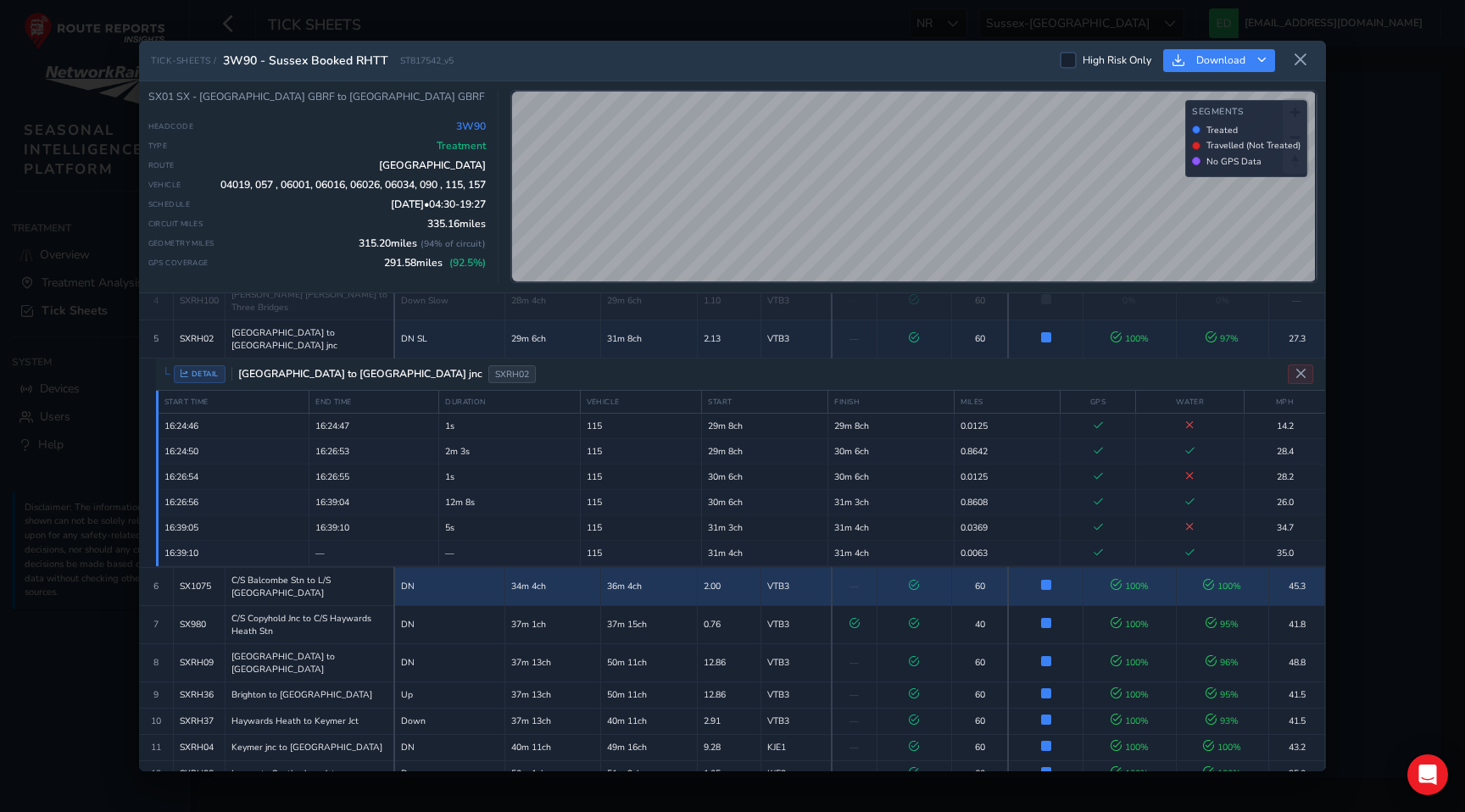
click at [579, 567] on td "34m 4ch" at bounding box center [553, 585] width 95 height 38
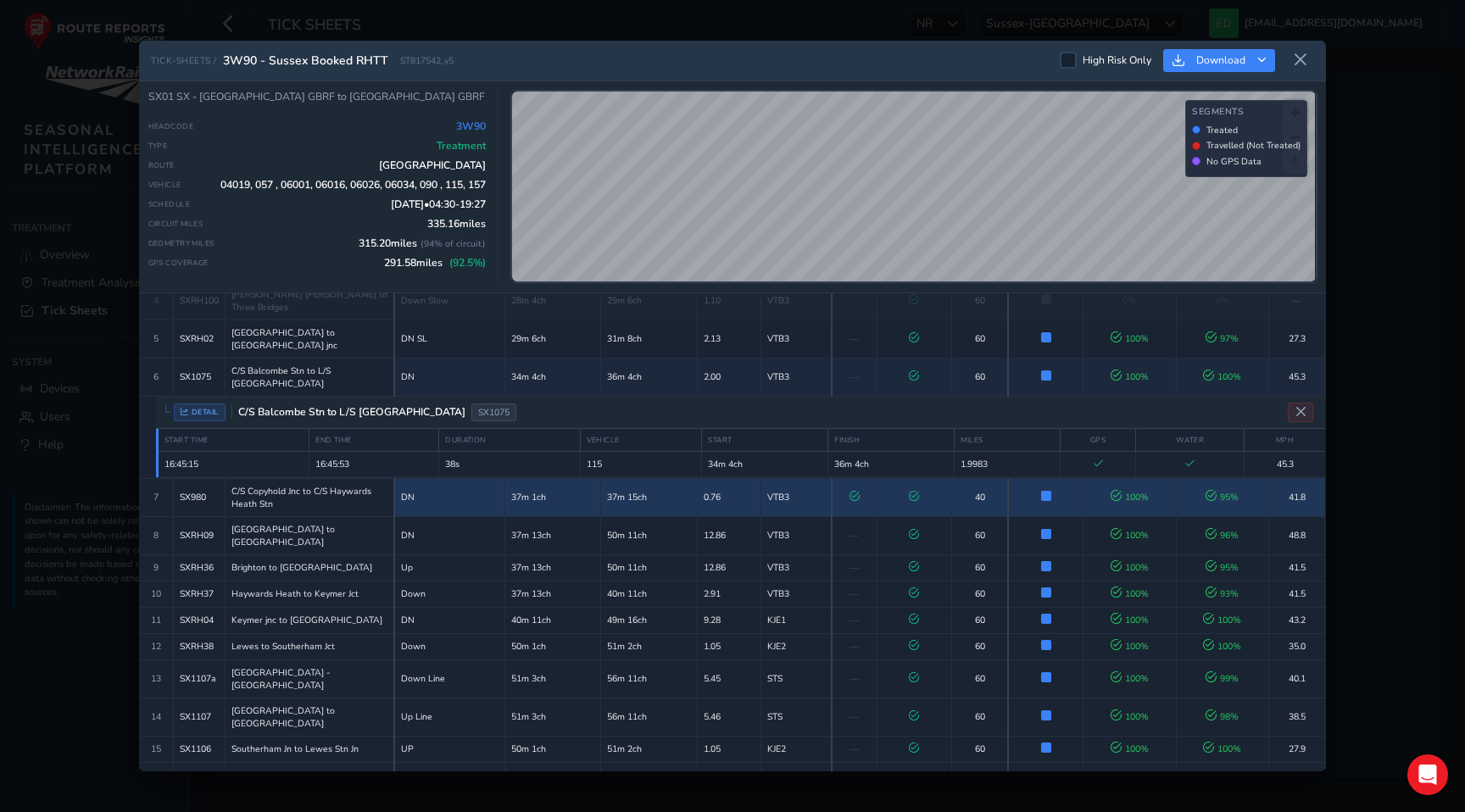
click at [570, 479] on td "37m 1ch" at bounding box center [553, 496] width 95 height 38
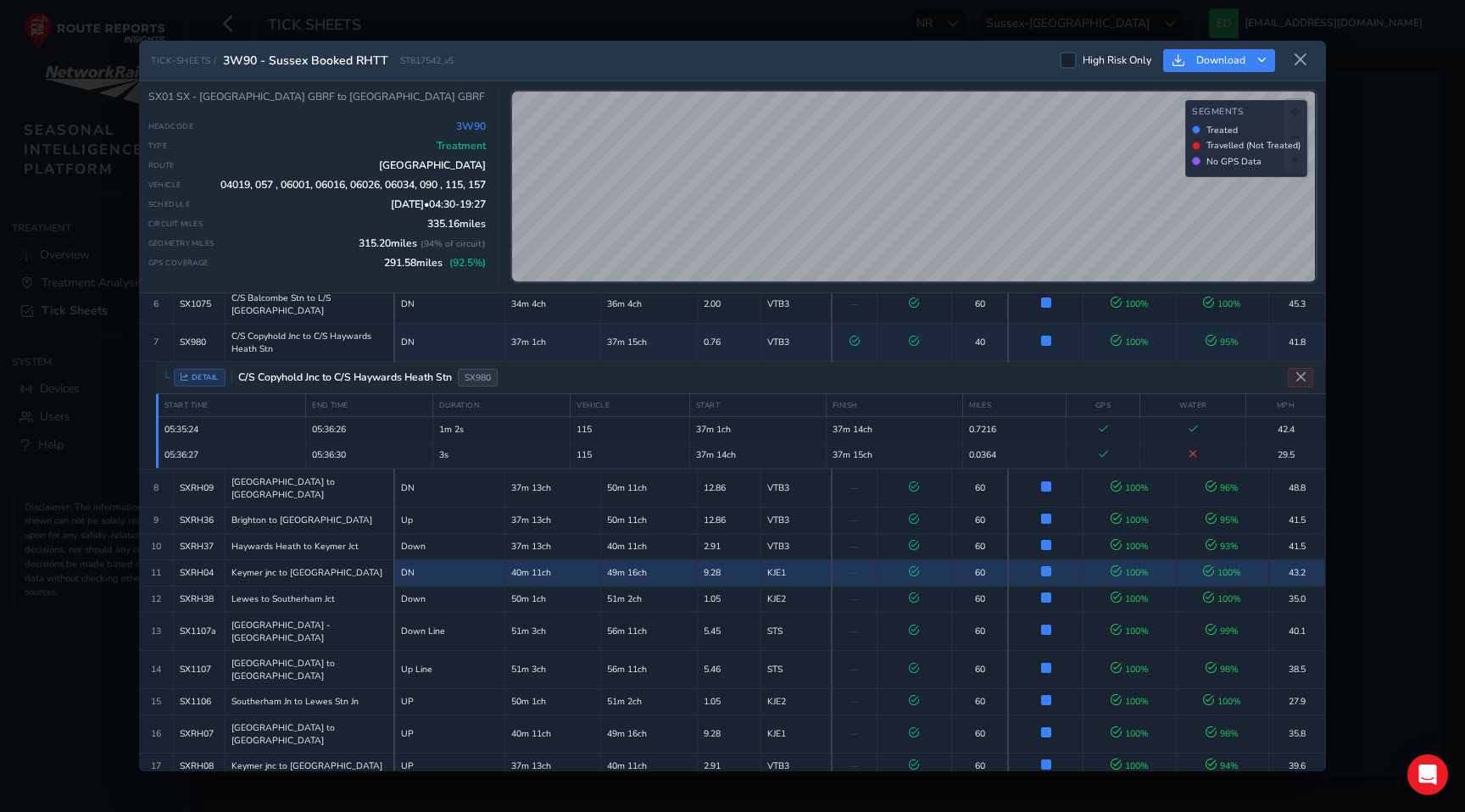
click at [577, 559] on td "40m 11ch" at bounding box center [553, 572] width 95 height 26
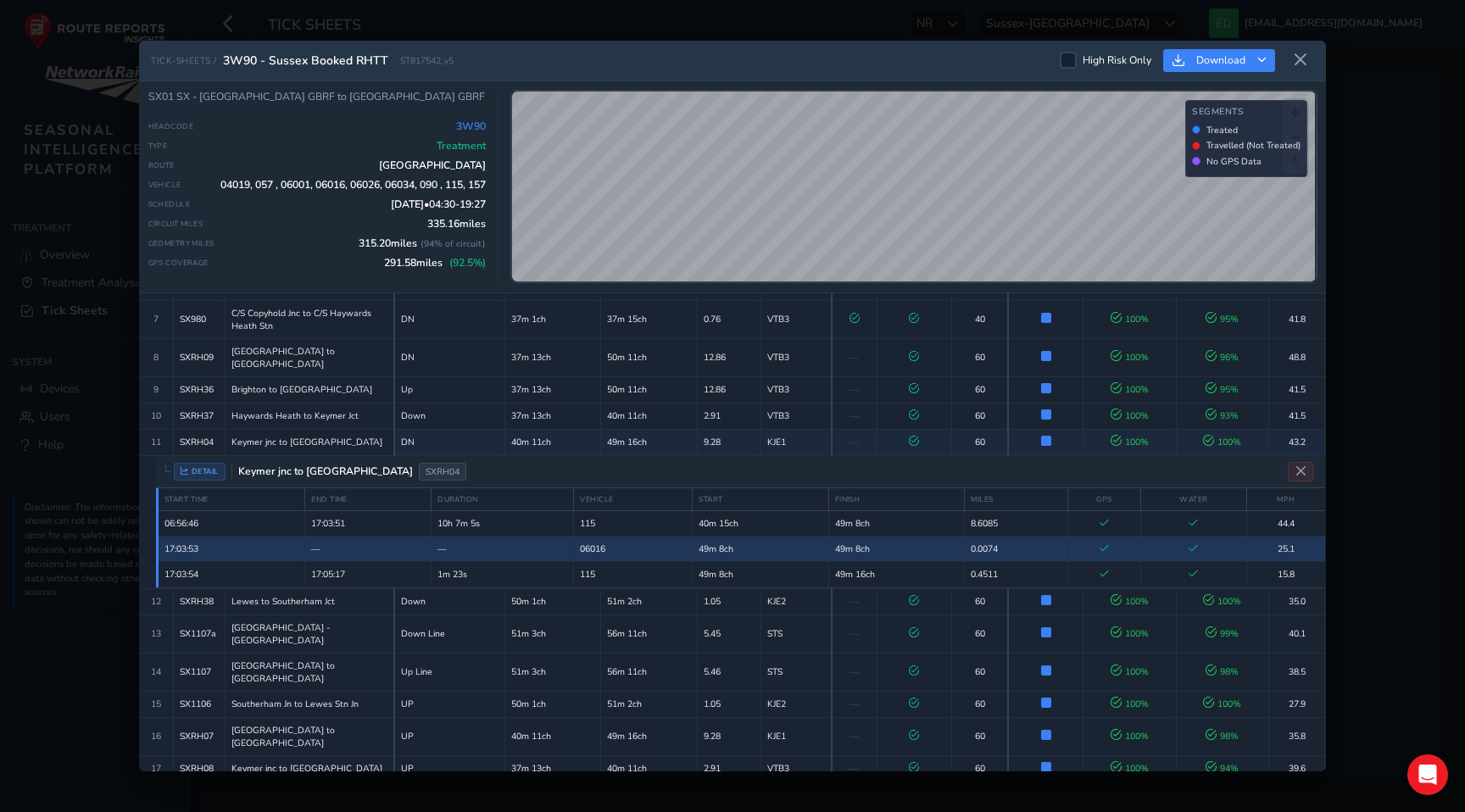
scroll to position [265, 0]
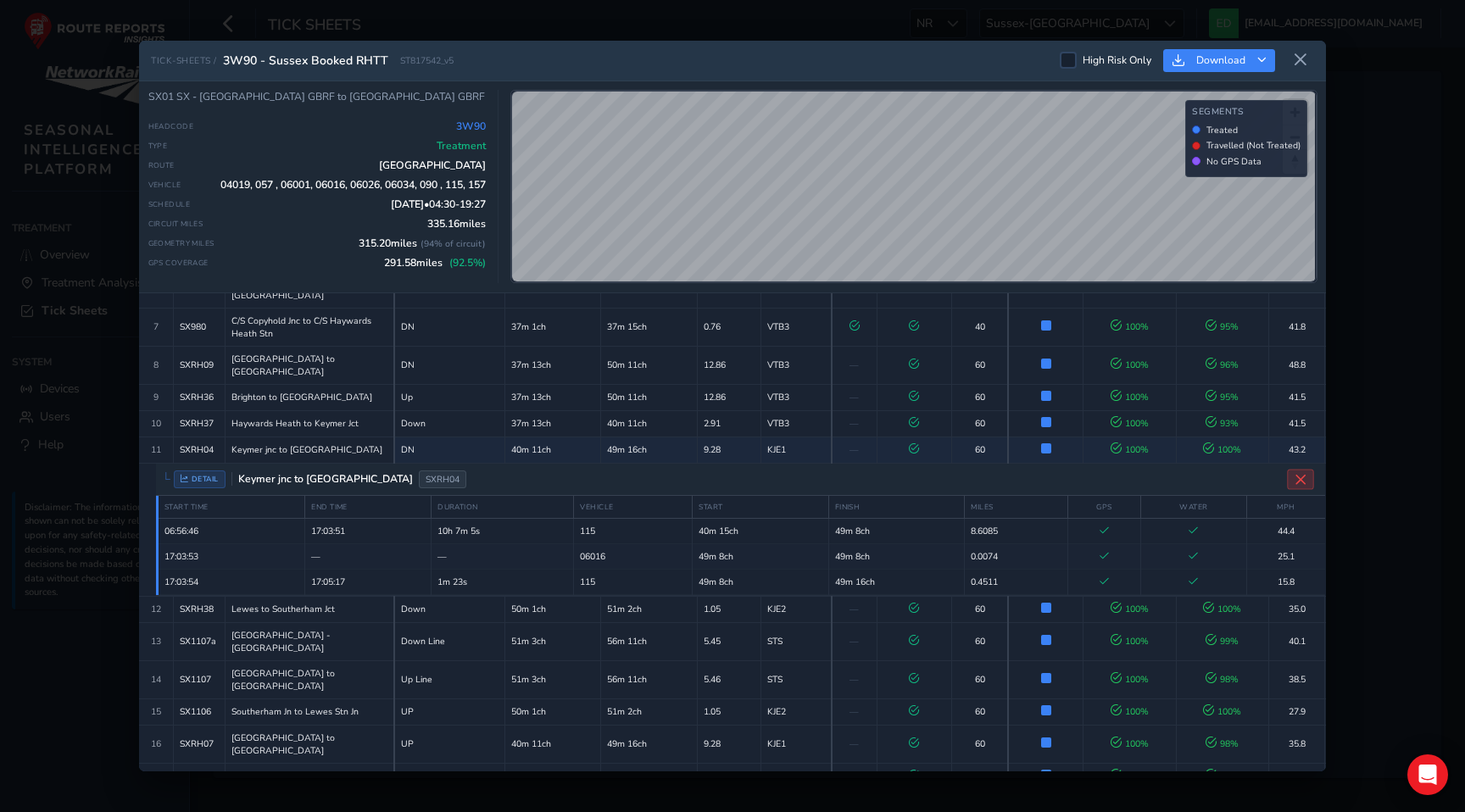
click at [1293, 468] on button "Close detail view" at bounding box center [1299, 479] width 27 height 20
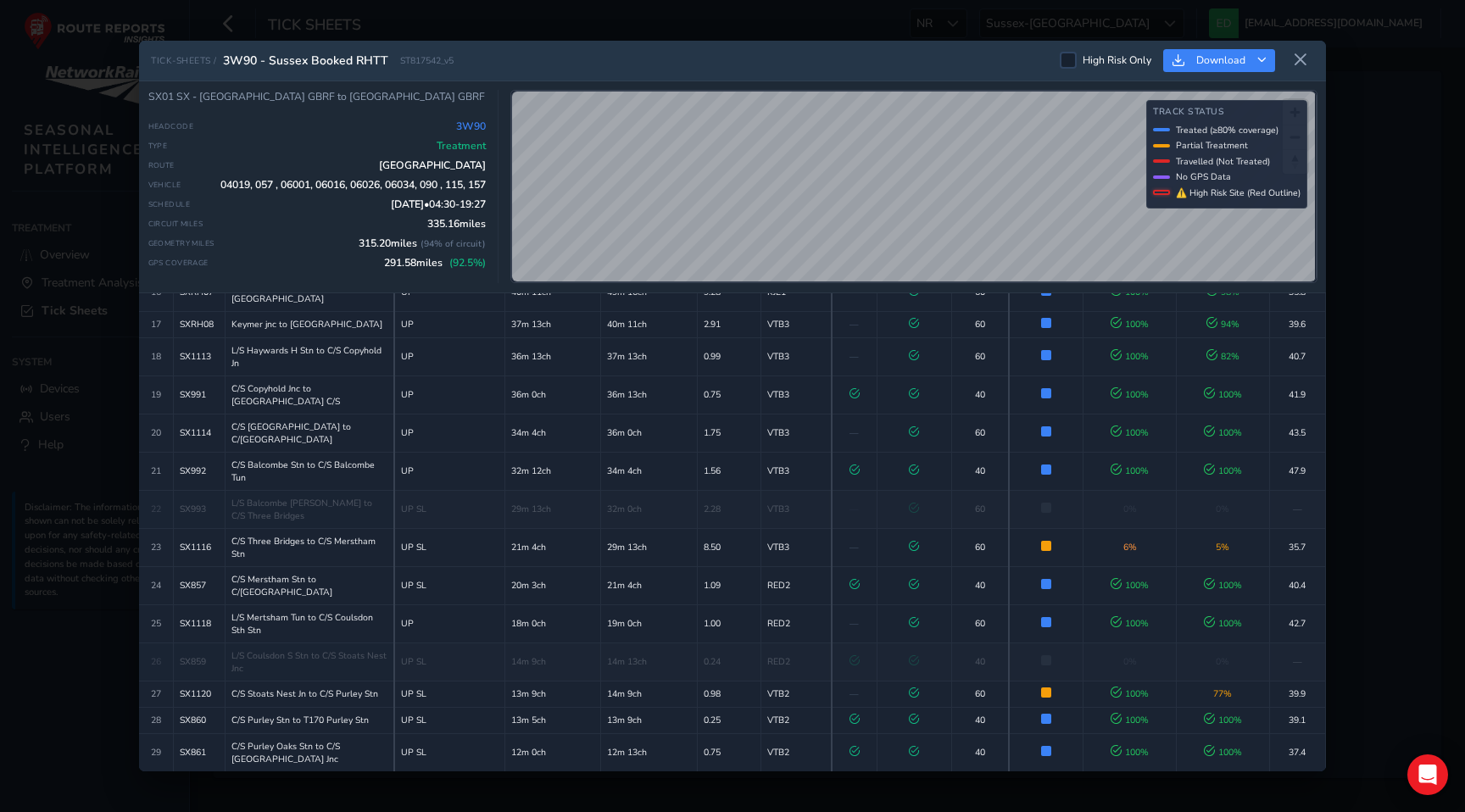
scroll to position [611, 0]
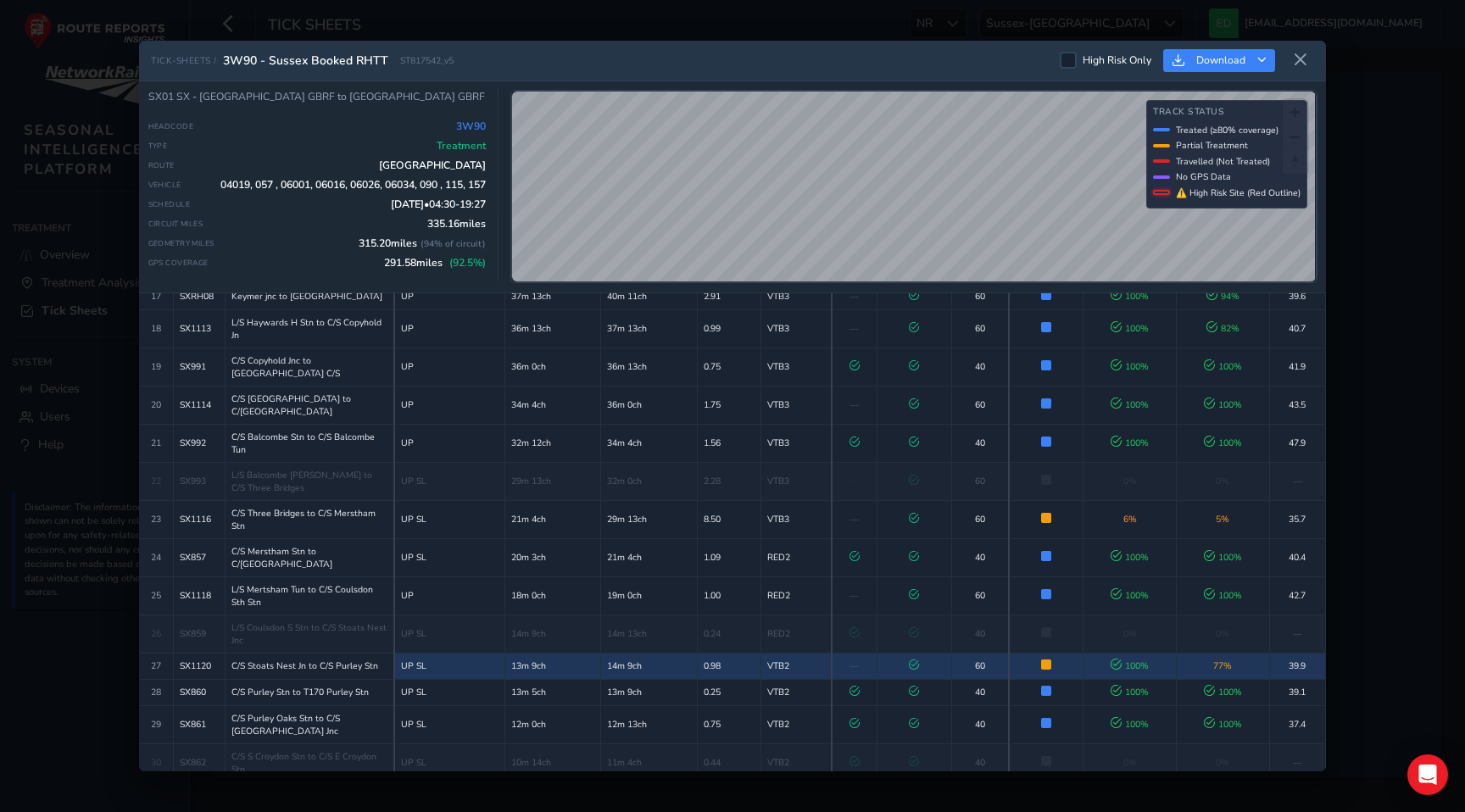
click at [675, 653] on td "14m 9ch" at bounding box center [648, 666] width 95 height 26
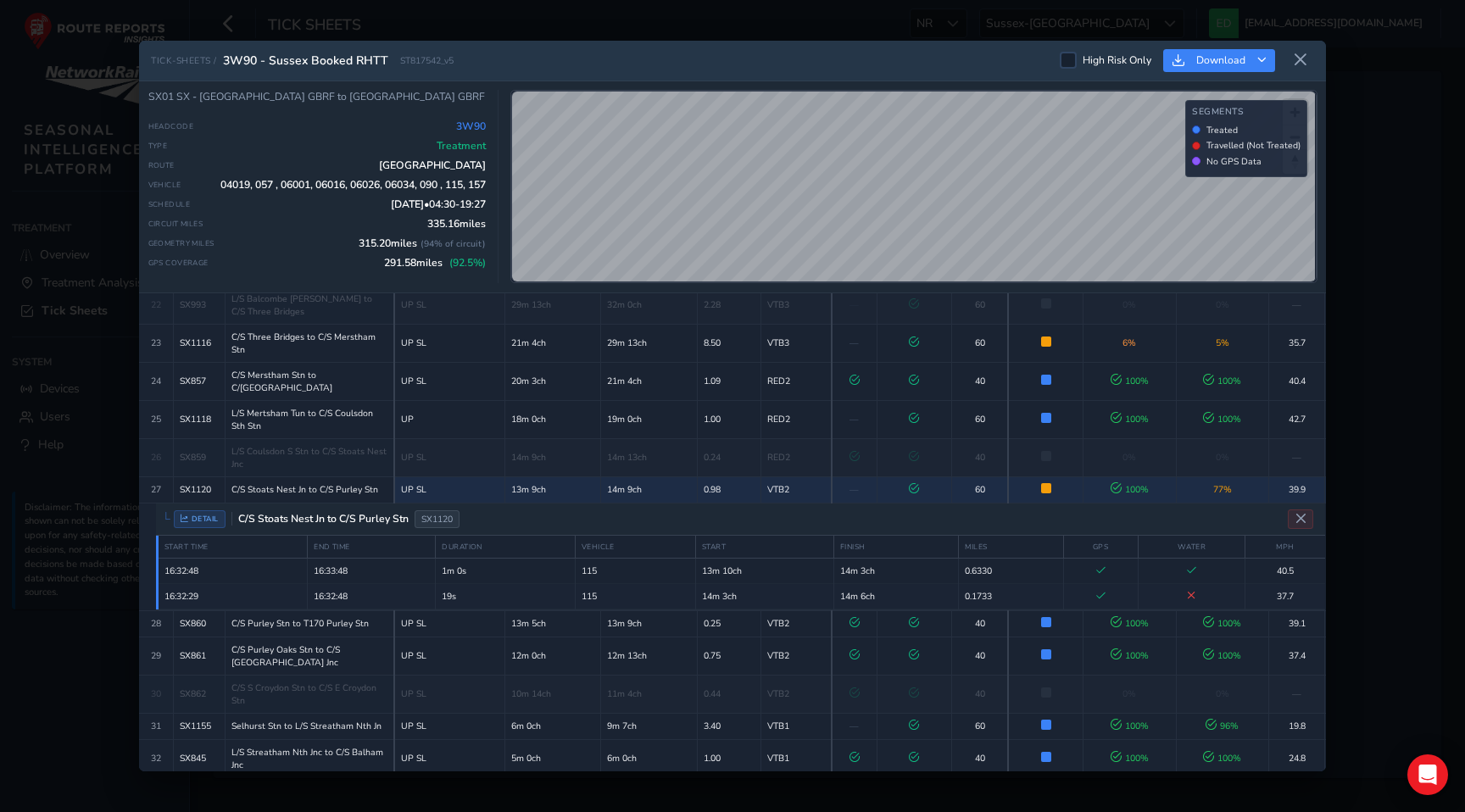
scroll to position [766, 0]
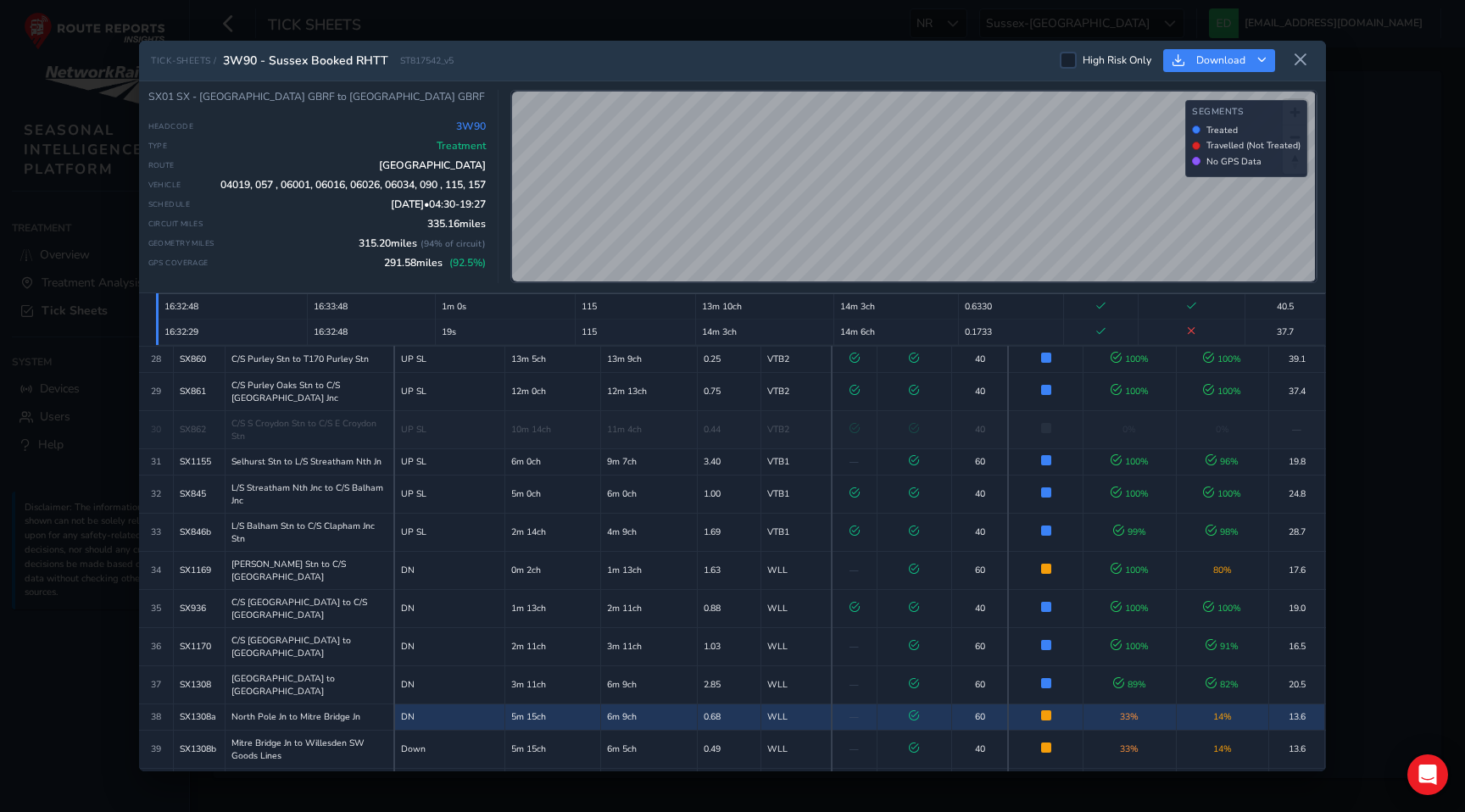
click at [673, 704] on td "6m 9ch" at bounding box center [648, 717] width 95 height 26
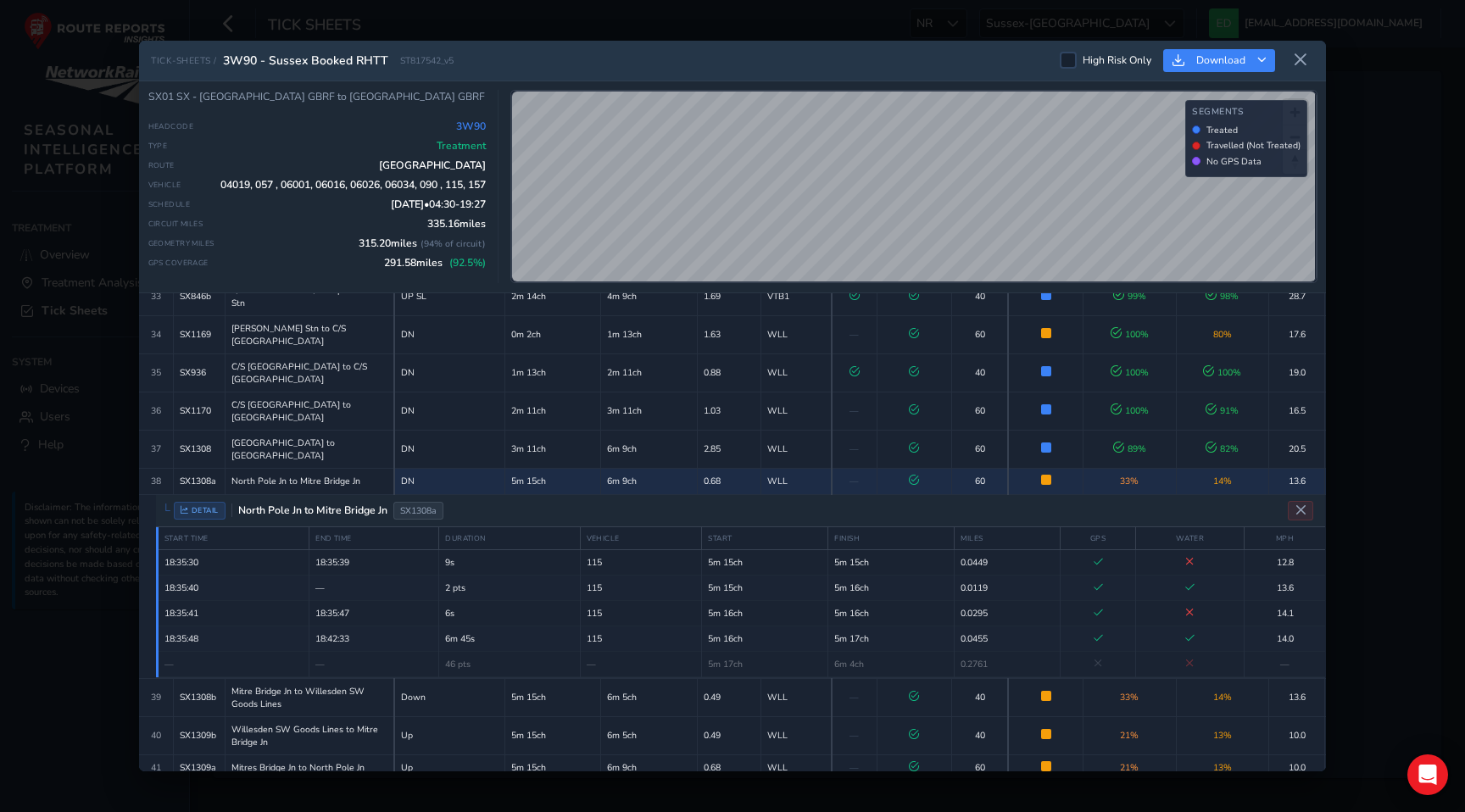
scroll to position [1262, 0]
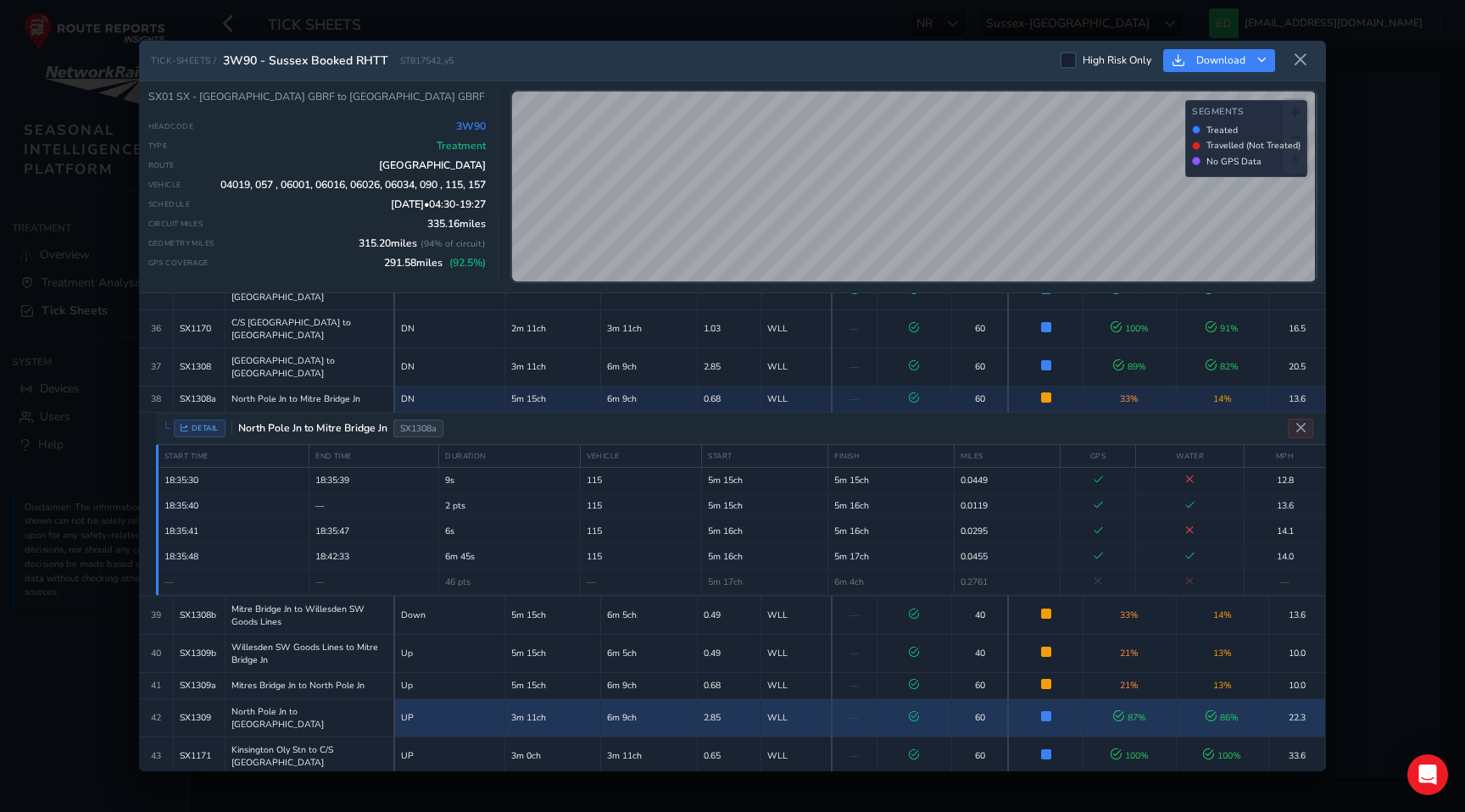
click at [673, 698] on td "6m 9ch" at bounding box center [648, 717] width 95 height 38
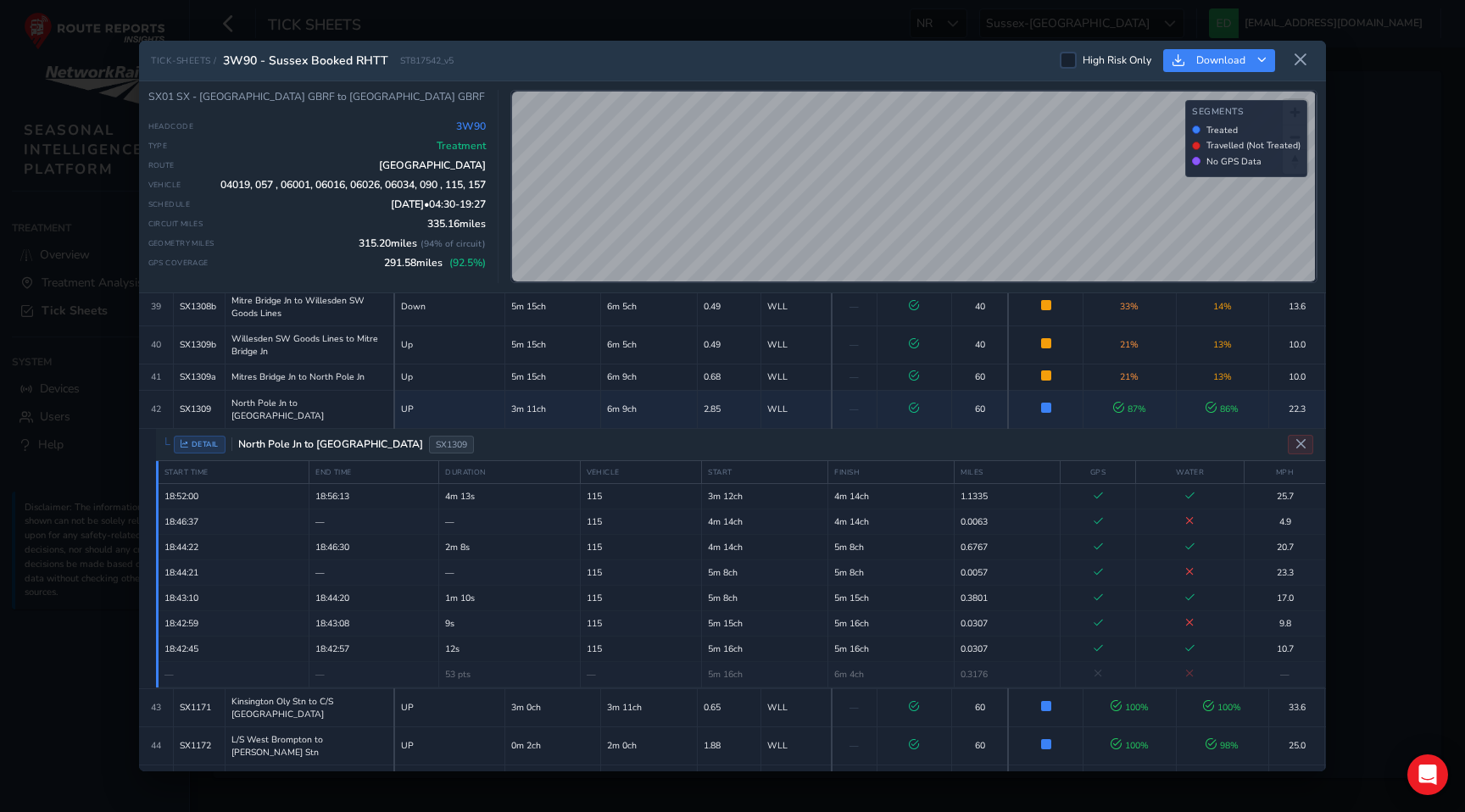
click at [658, 803] on td "6m 0ch" at bounding box center [648, 821] width 95 height 38
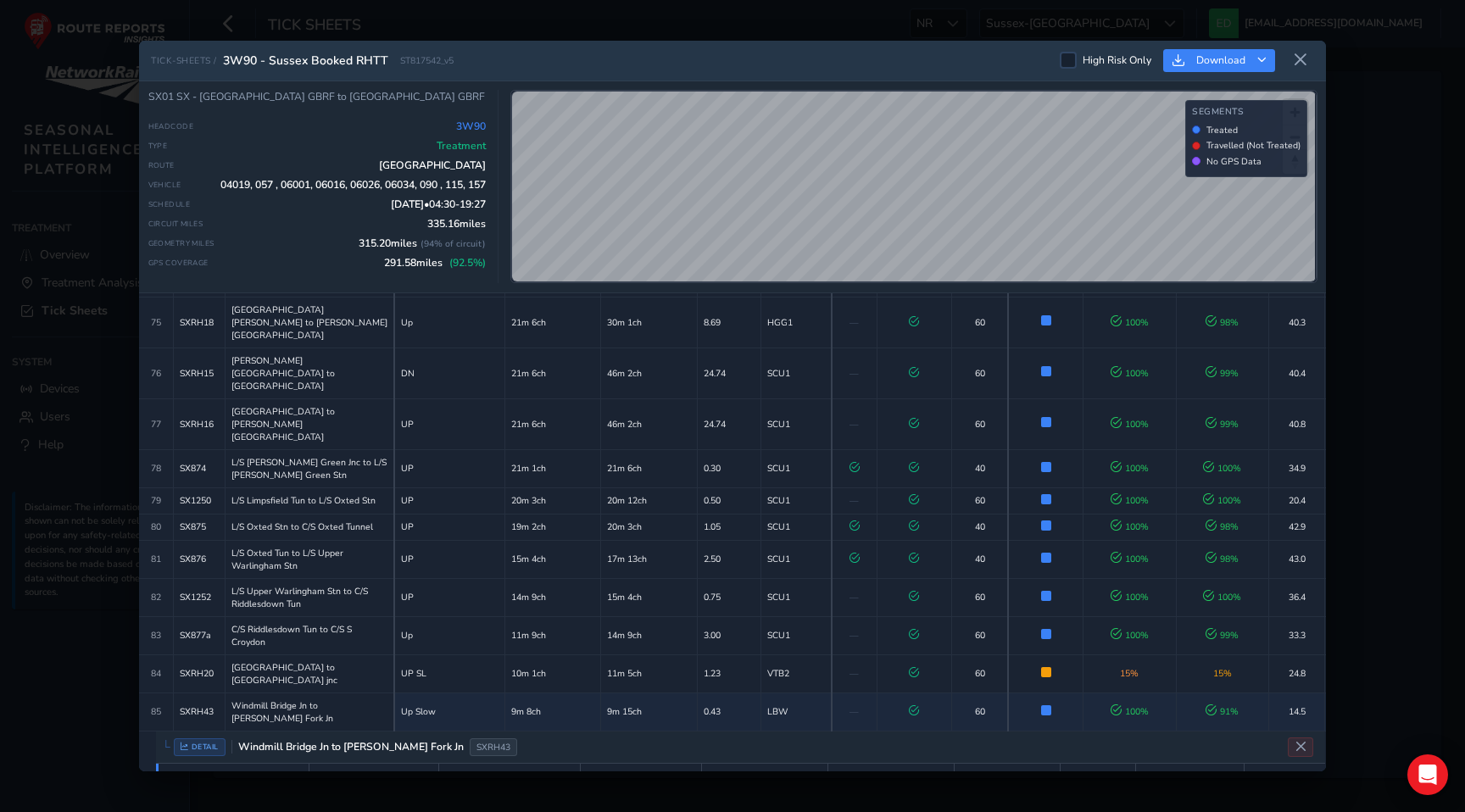
scroll to position [2753, 0]
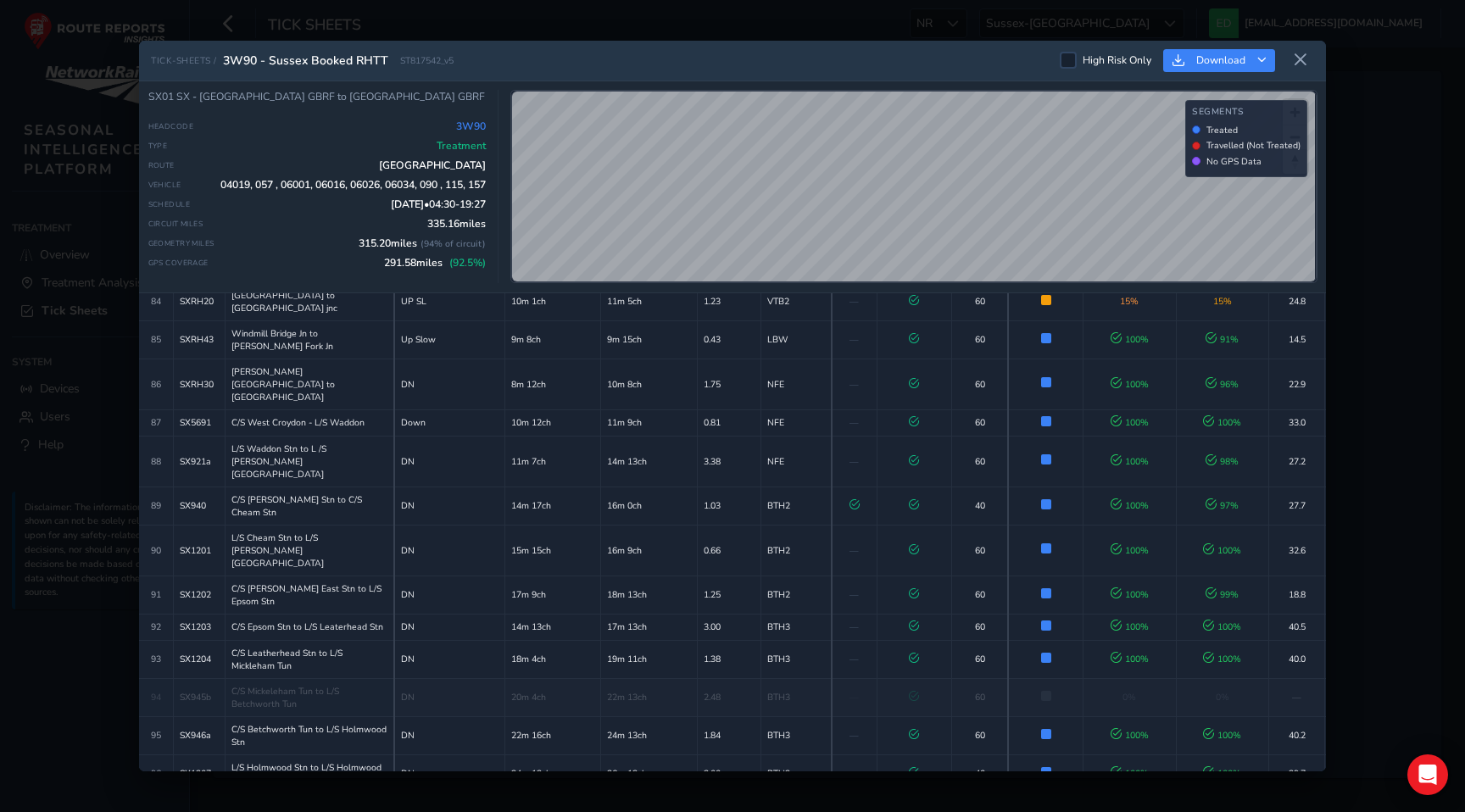
scroll to position [3146, 0]
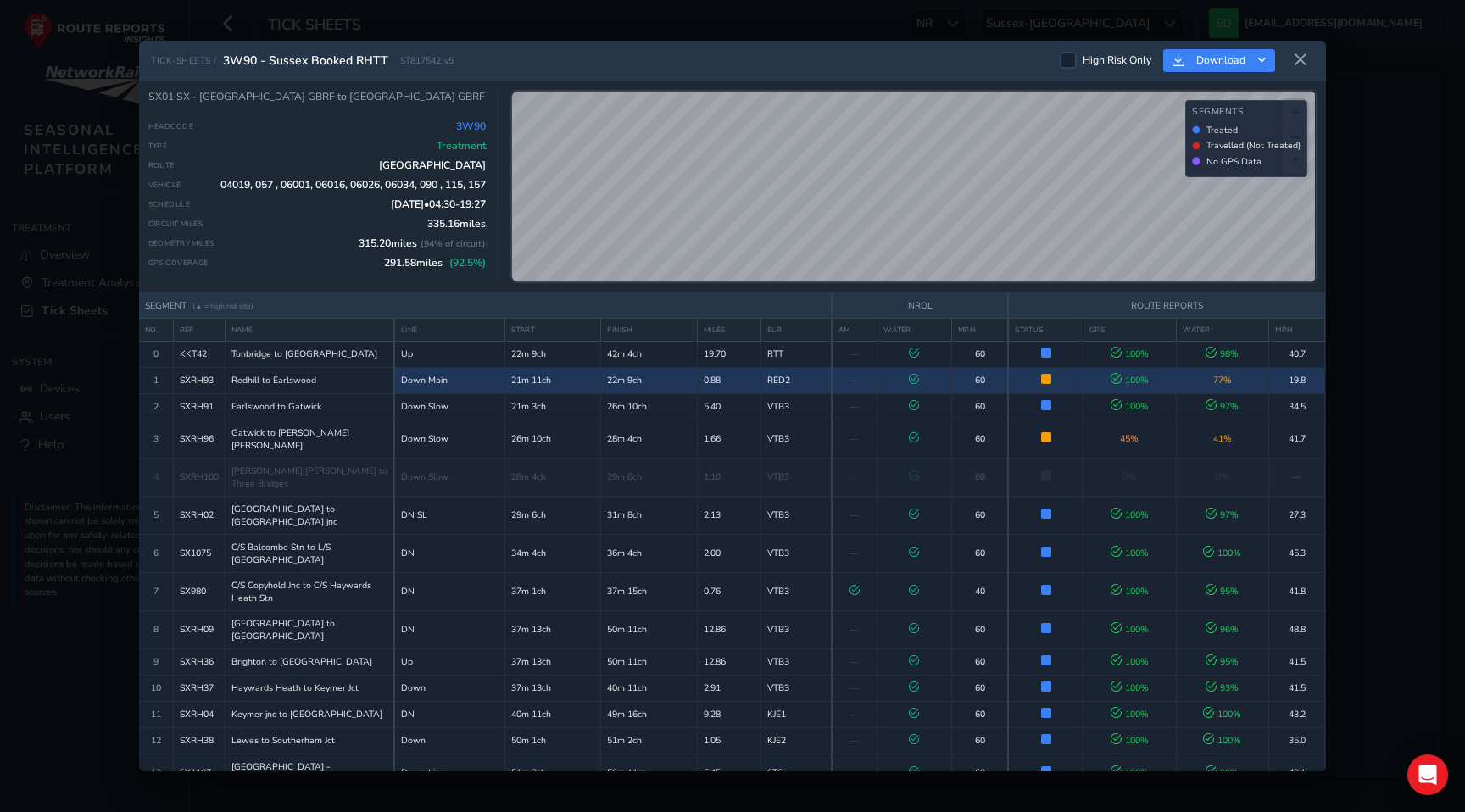
click at [751, 374] on td "0.88" at bounding box center [728, 380] width 64 height 26
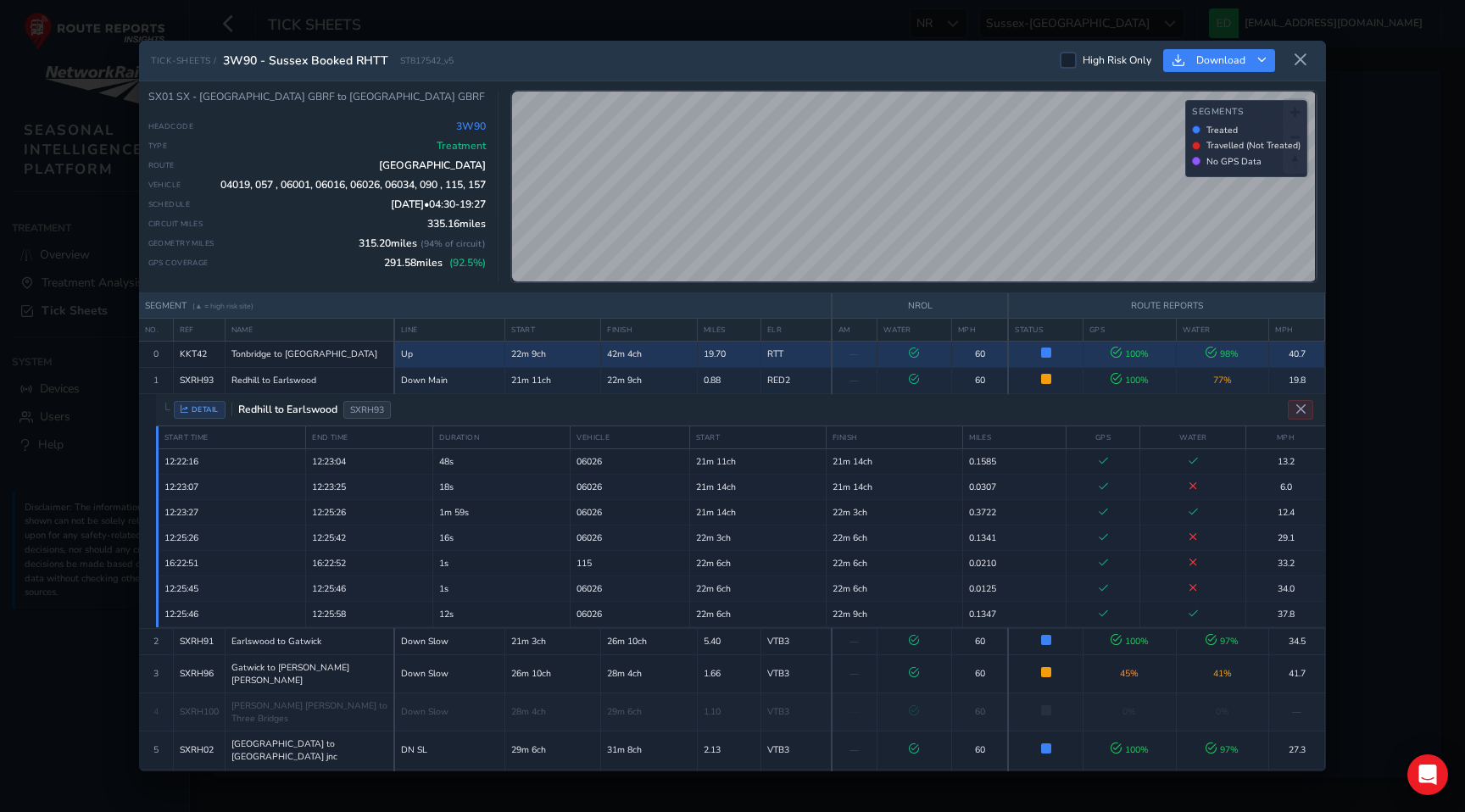
click at [707, 345] on td "19.70" at bounding box center [728, 354] width 64 height 26
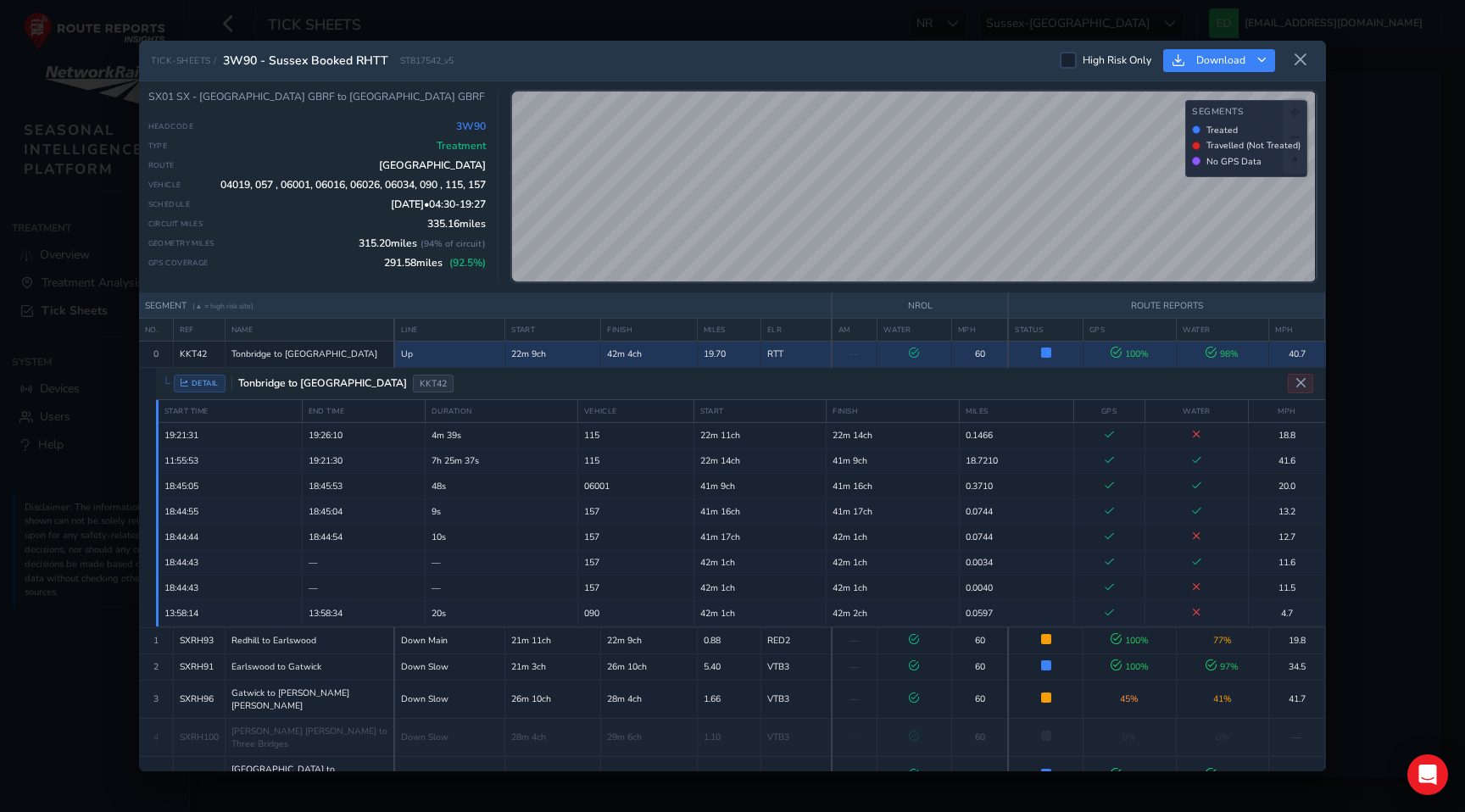
click at [776, 352] on td "RTT" at bounding box center [795, 354] width 70 height 26
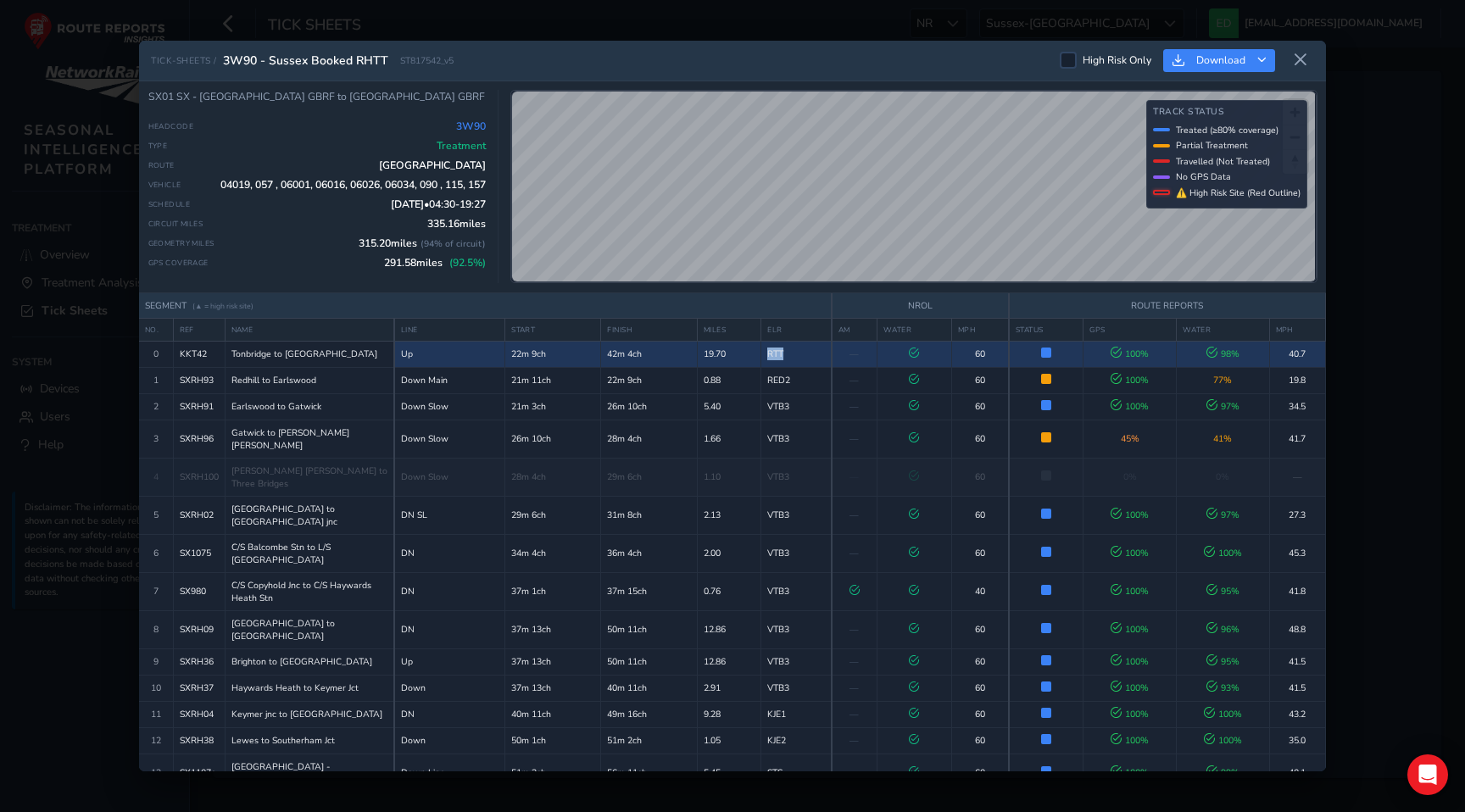
click at [776, 352] on td "RTT" at bounding box center [796, 354] width 70 height 26
